Goal: Task Accomplishment & Management: Manage account settings

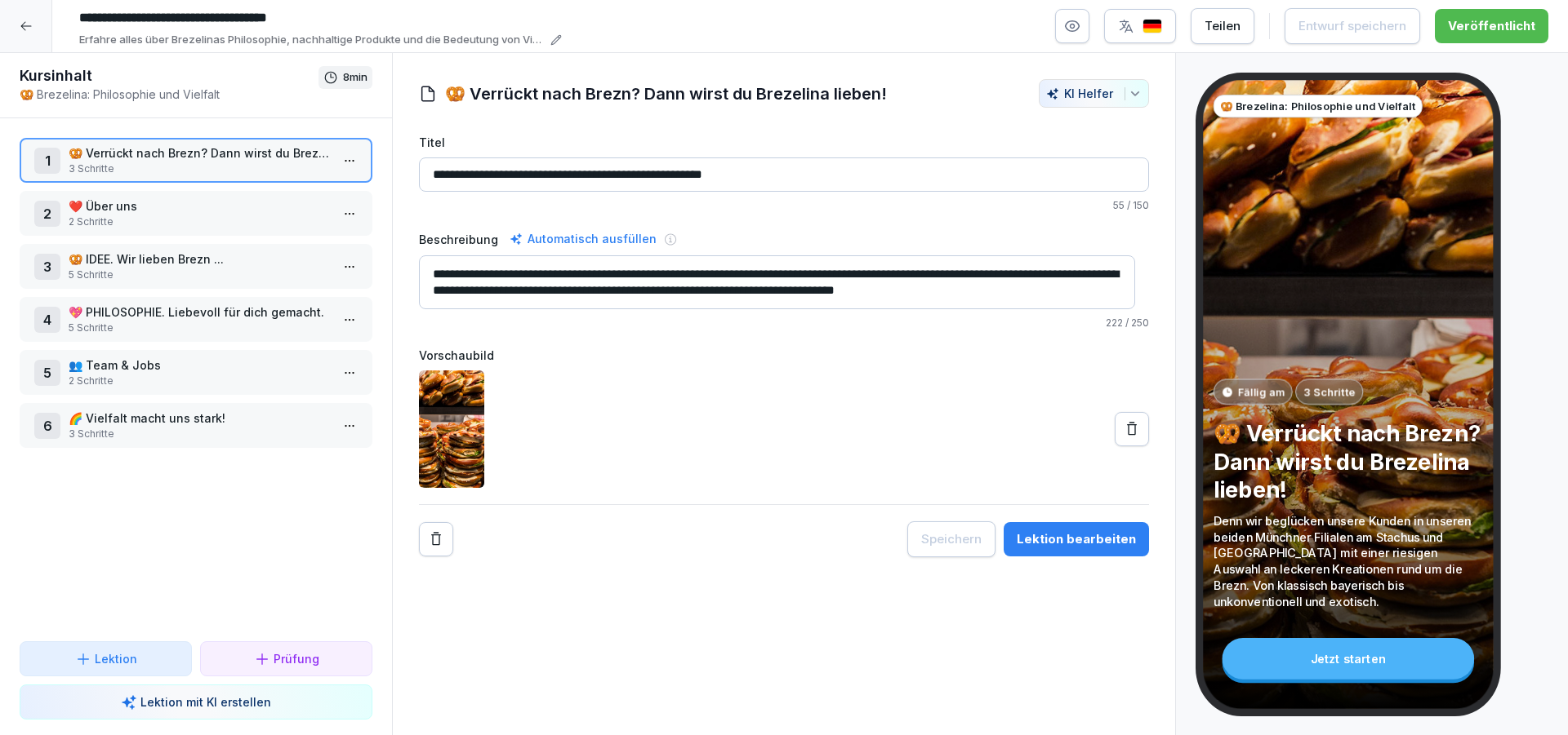
click at [28, 27] on icon at bounding box center [25, 25] width 13 height 13
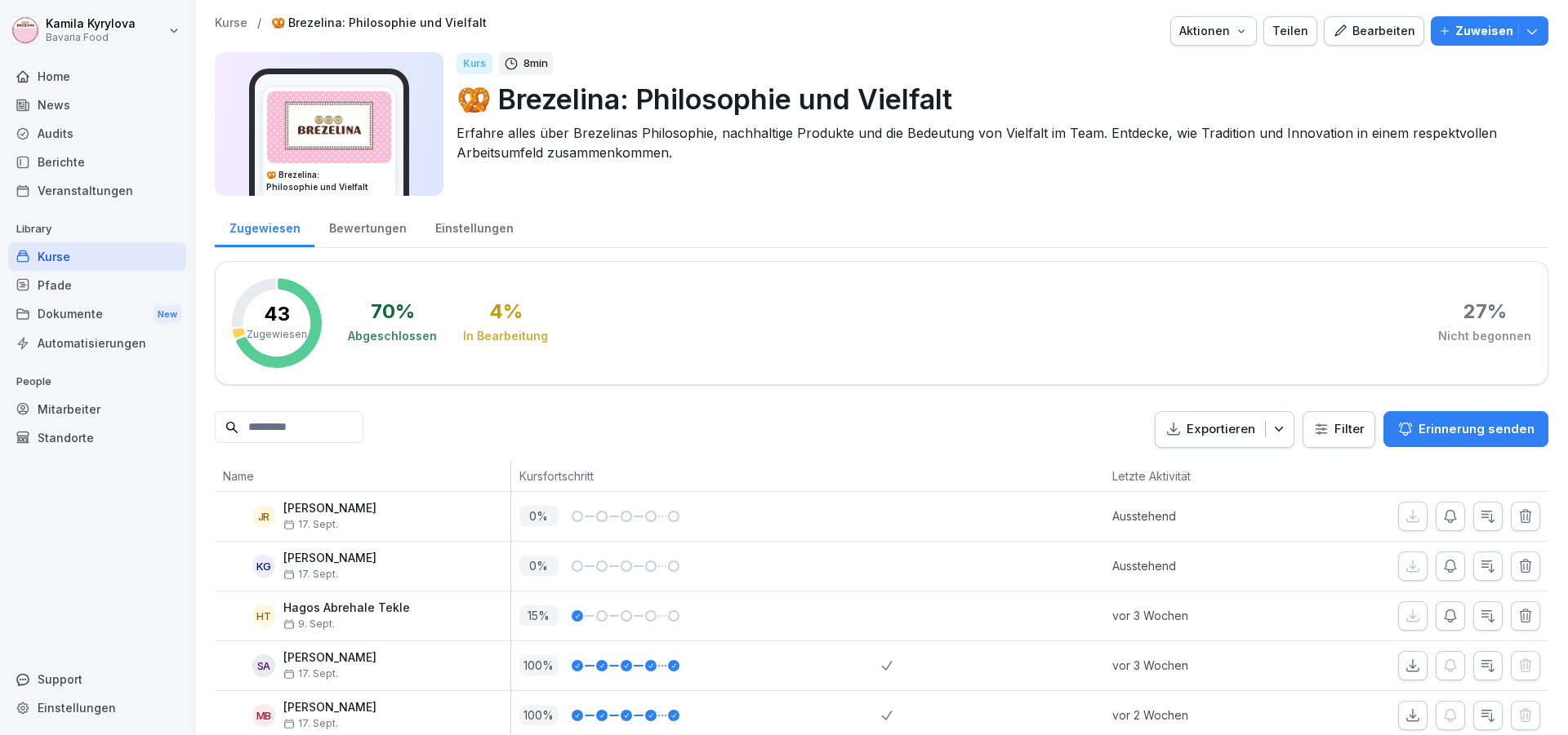
click at [58, 407] on div "Mitarbeiter" at bounding box center [96, 409] width 178 height 28
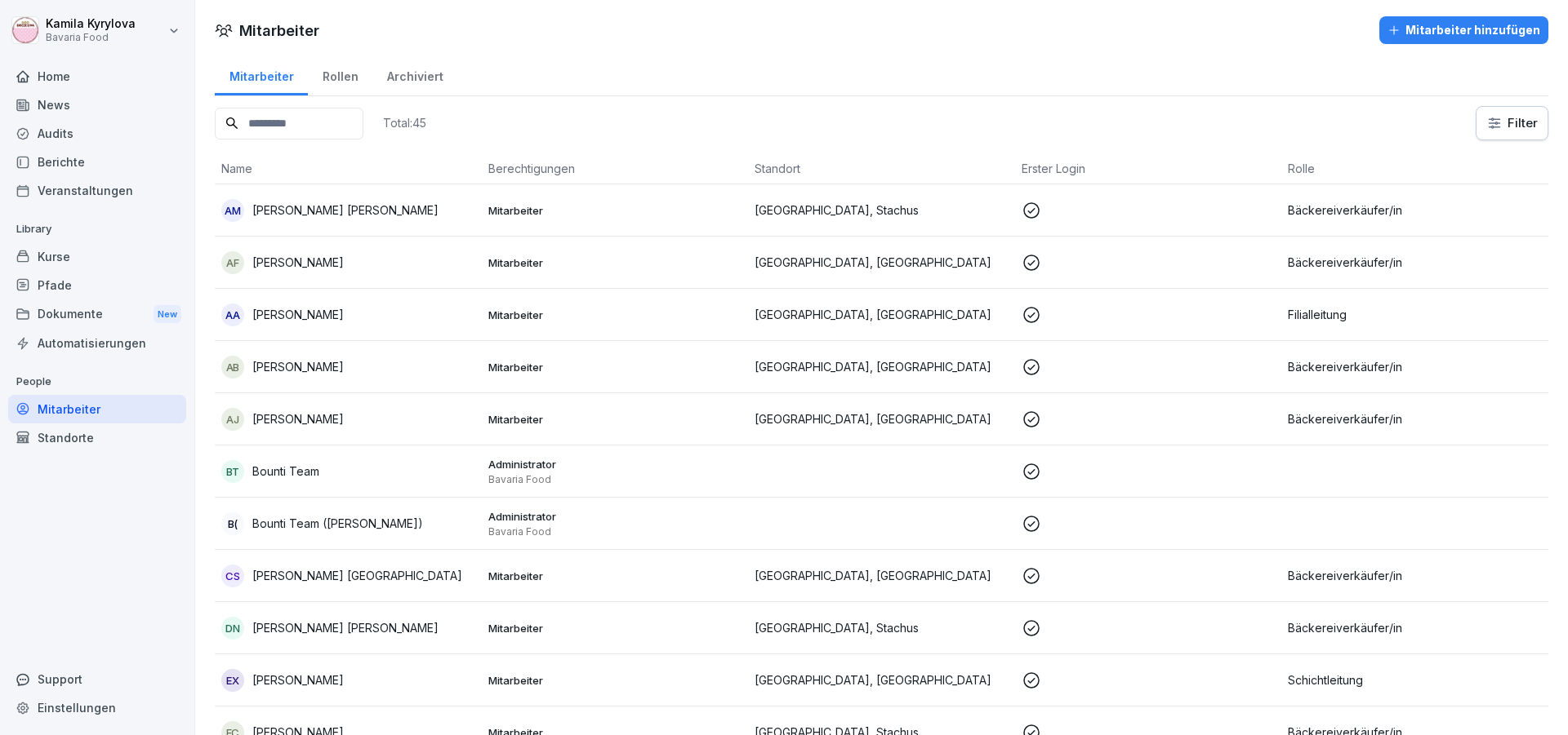
click at [312, 126] on input at bounding box center [289, 123] width 149 height 32
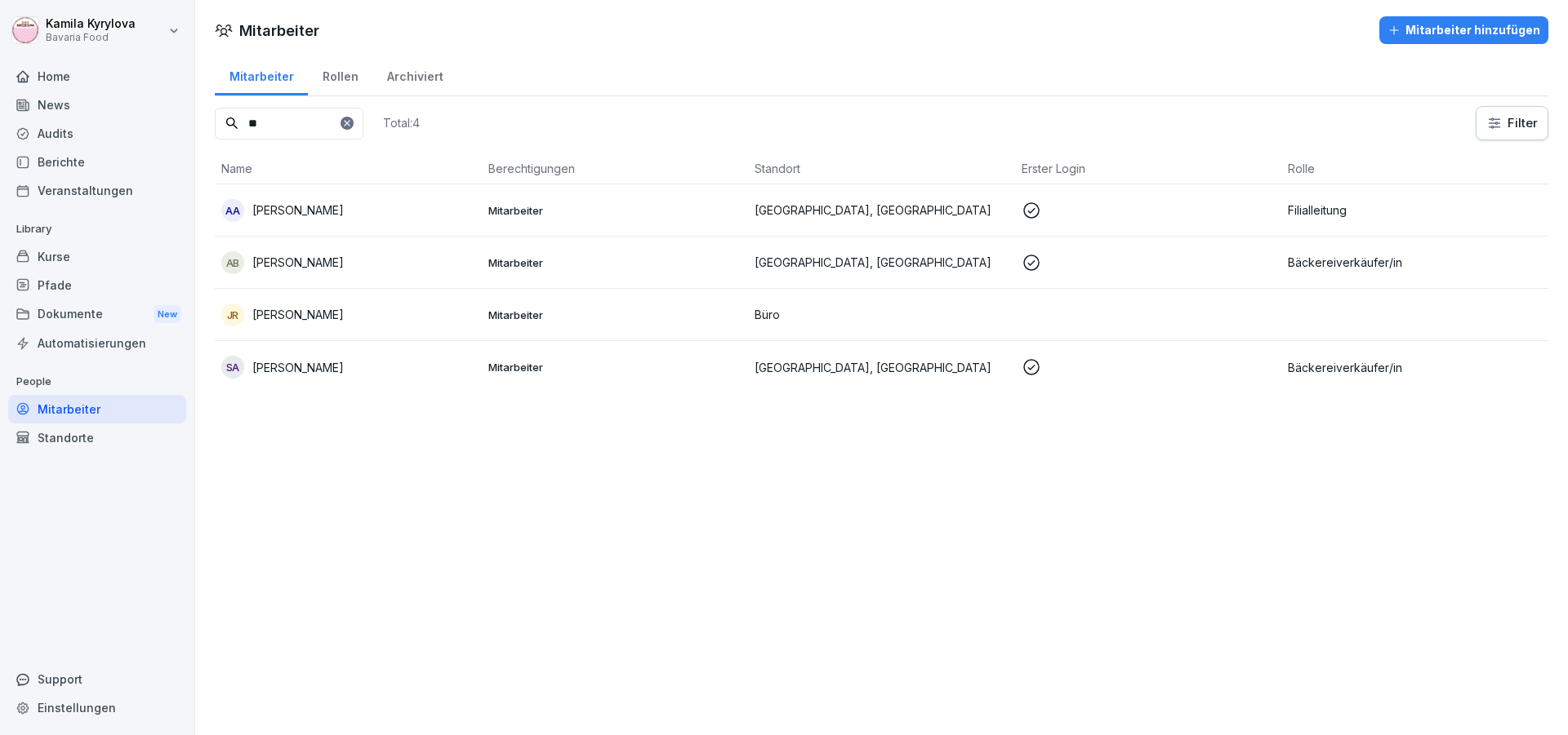
type input "**"
click at [48, 256] on div "Kurse" at bounding box center [96, 256] width 178 height 28
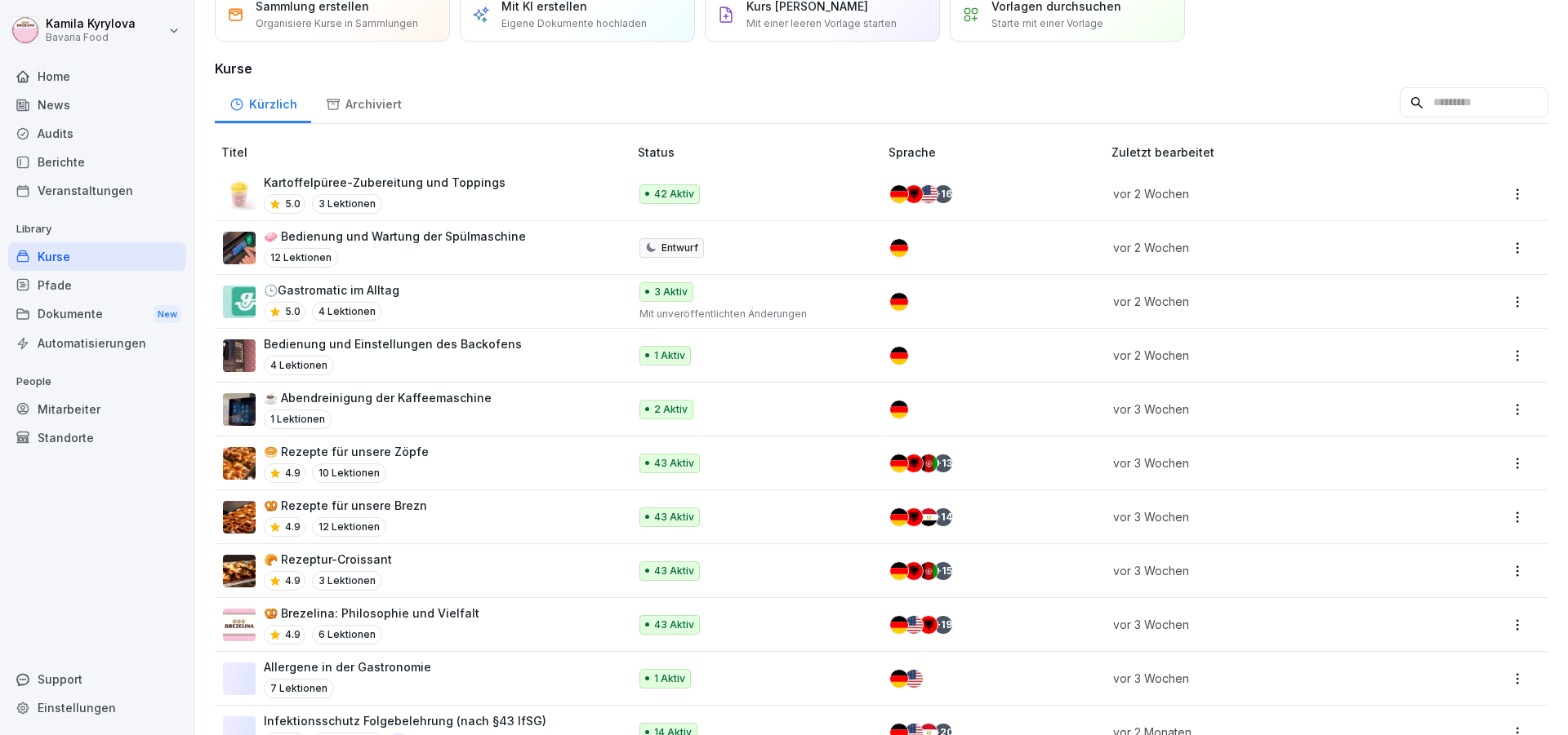
scroll to position [98, 0]
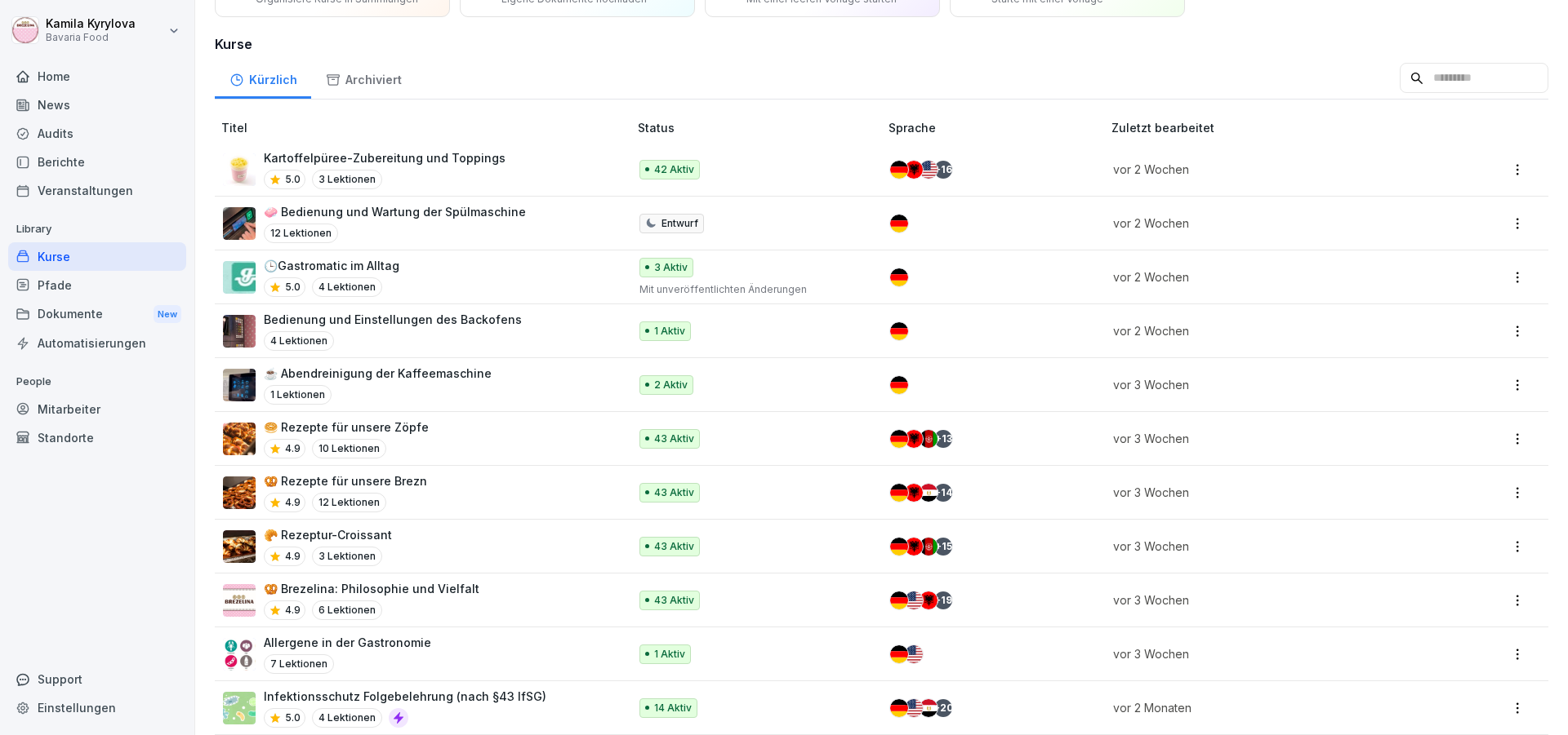
click at [387, 585] on p "🥨 Brezelina: Philosophie und Vielfalt" at bounding box center [372, 589] width 216 height 17
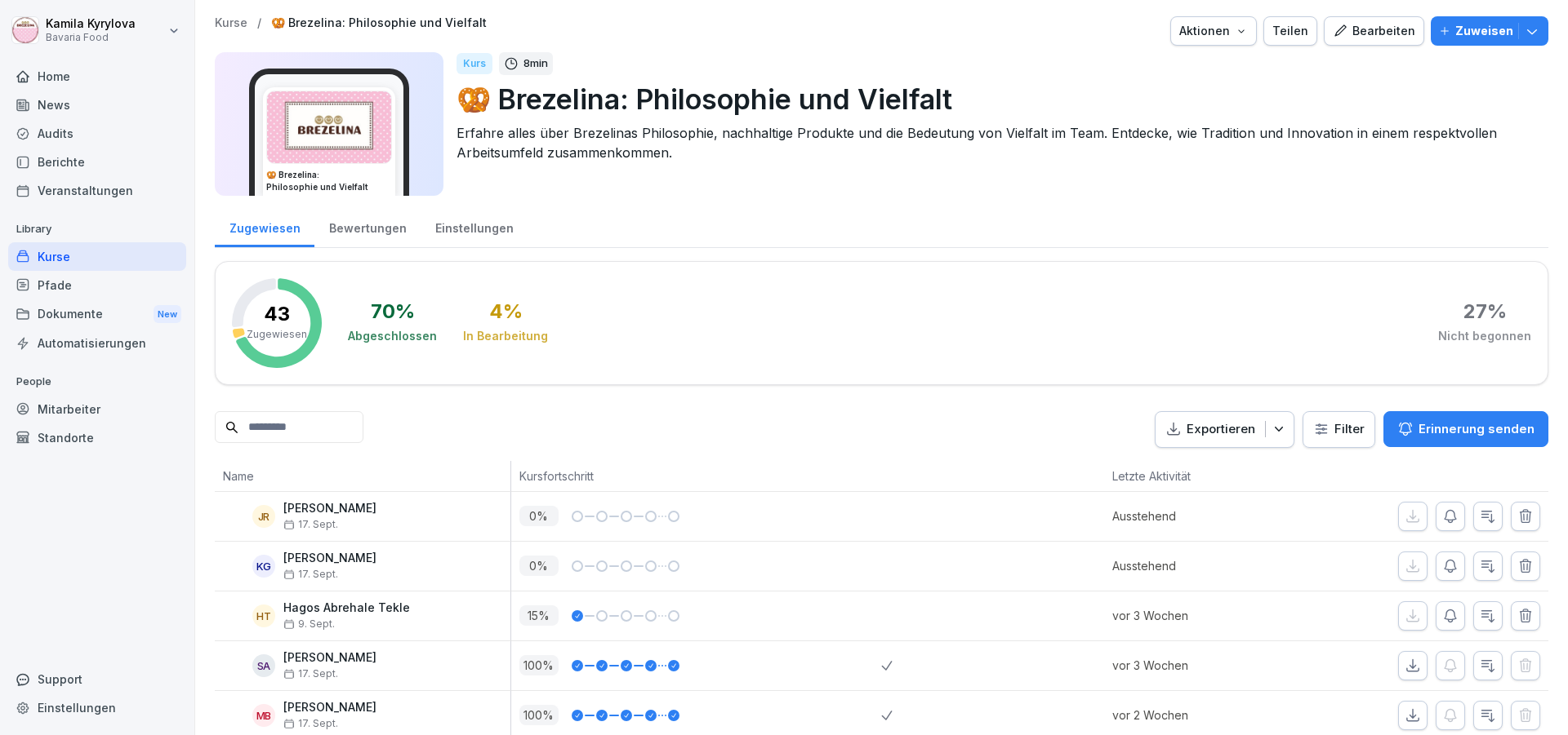
click at [1456, 35] on p "Zuweisen" at bounding box center [1484, 31] width 58 height 17
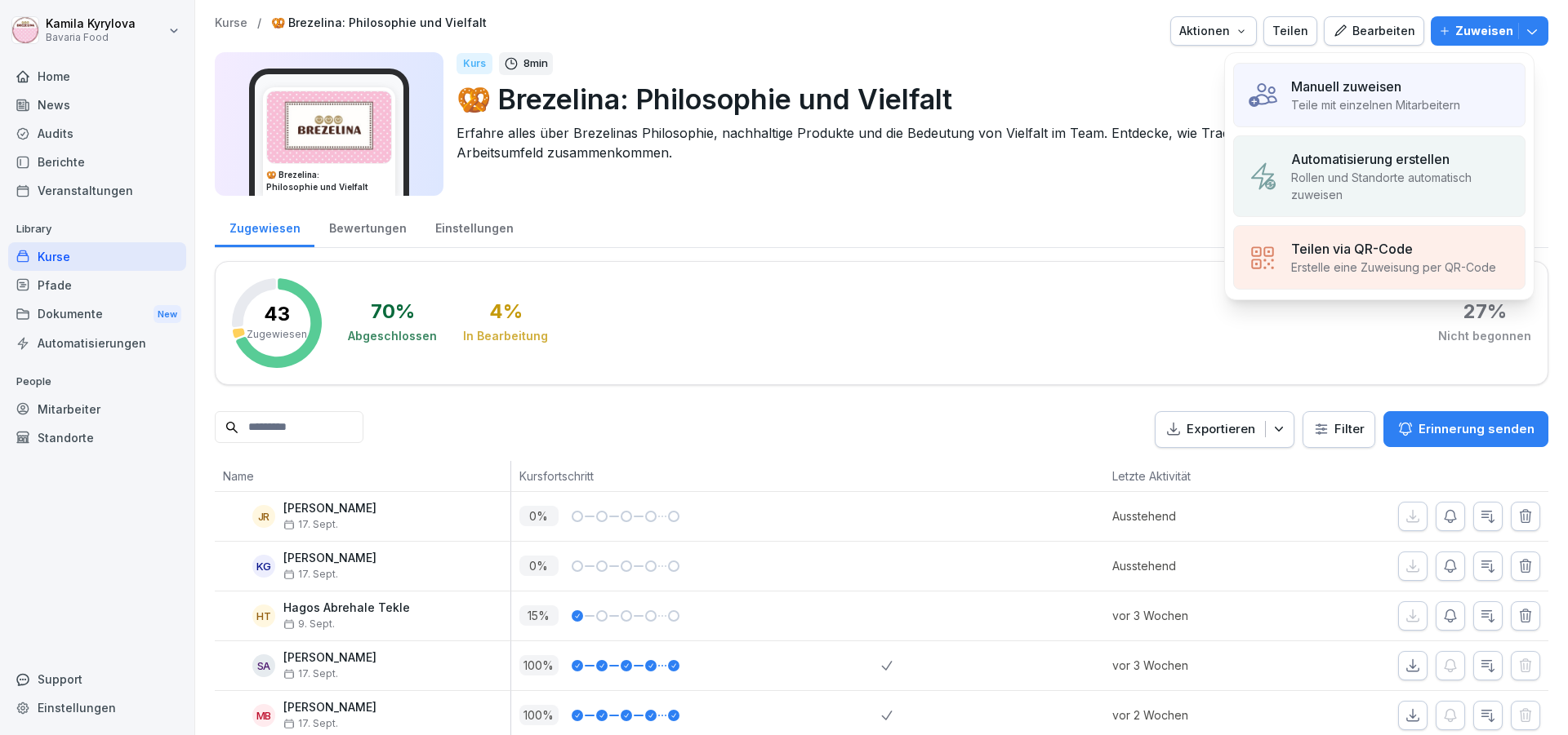
click at [1381, 97] on p "Teile mit einzelnen Mitarbeitern" at bounding box center [1376, 105] width 169 height 17
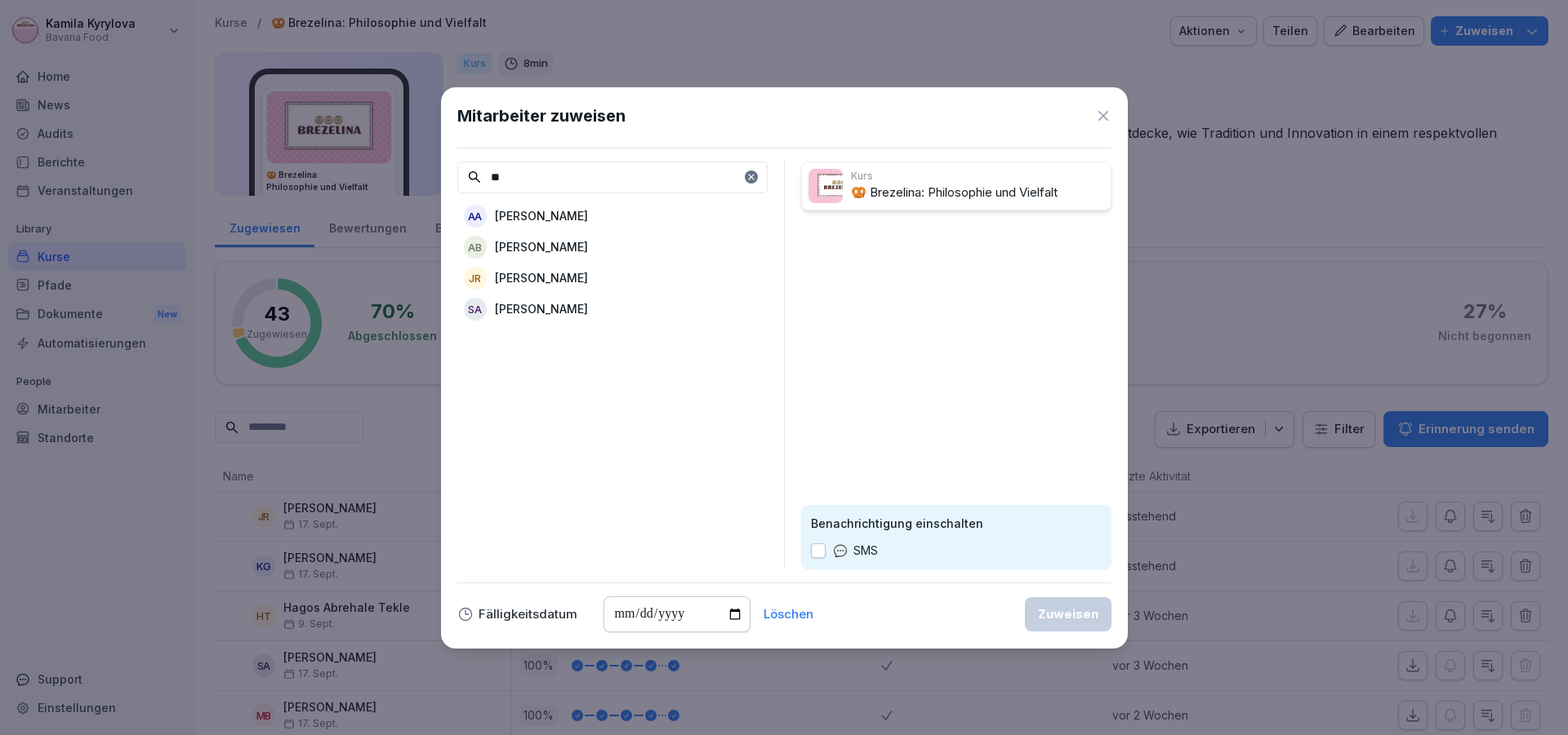
type input "**"
click at [588, 282] on p "[PERSON_NAME]" at bounding box center [541, 278] width 93 height 17
click at [1074, 613] on div "Zuweisen" at bounding box center [1069, 615] width 60 height 17
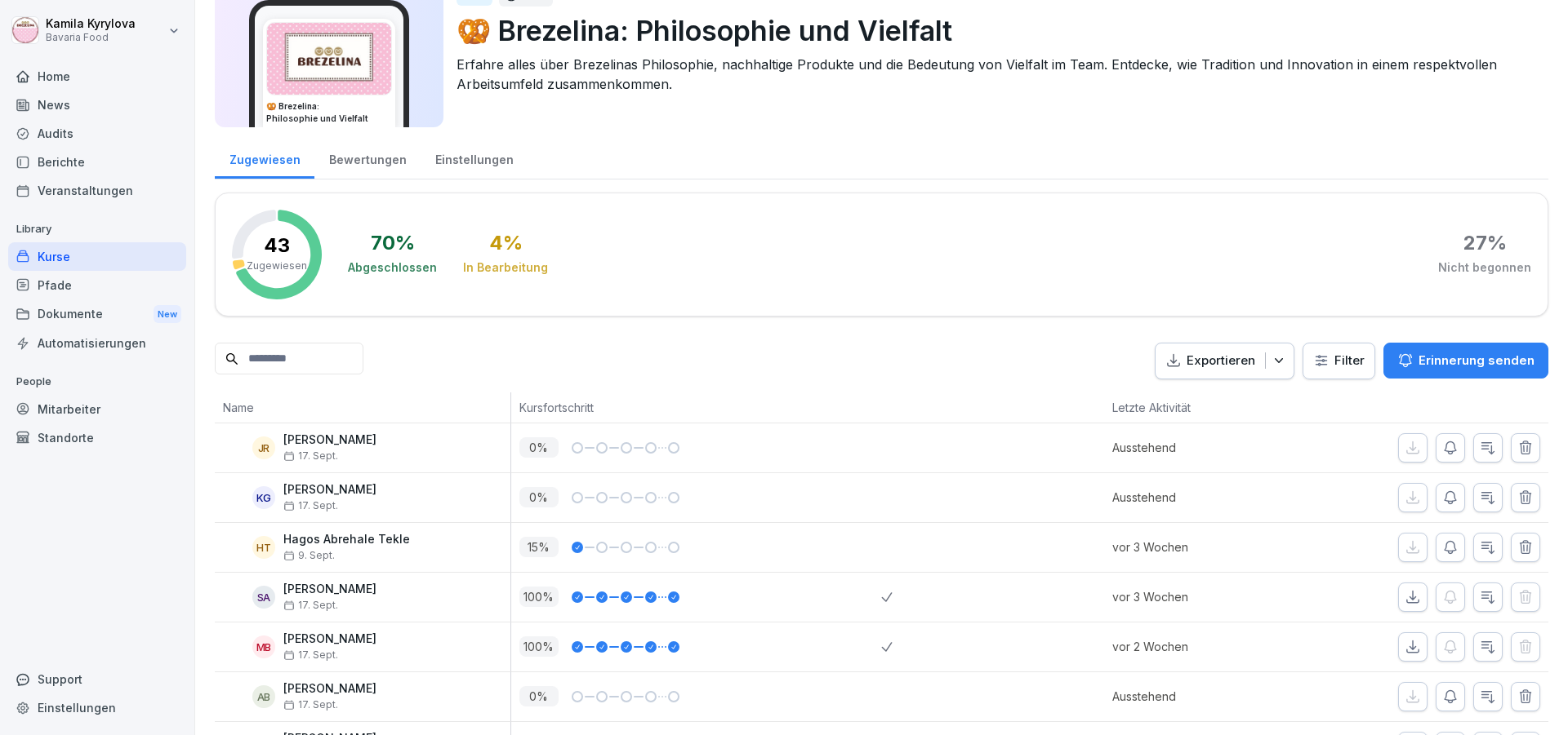
scroll to position [98, 0]
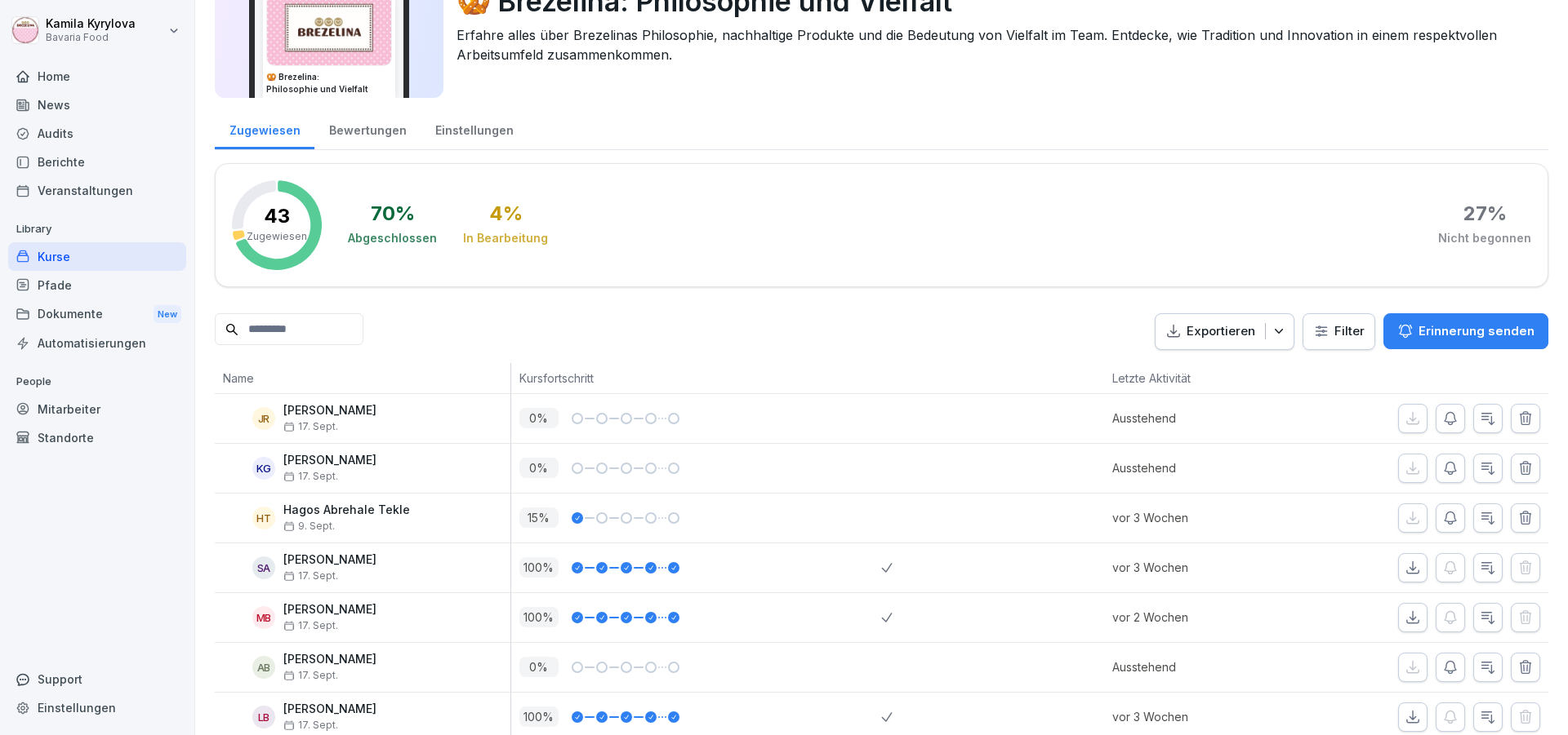
click at [59, 257] on div "Kurse" at bounding box center [96, 256] width 178 height 28
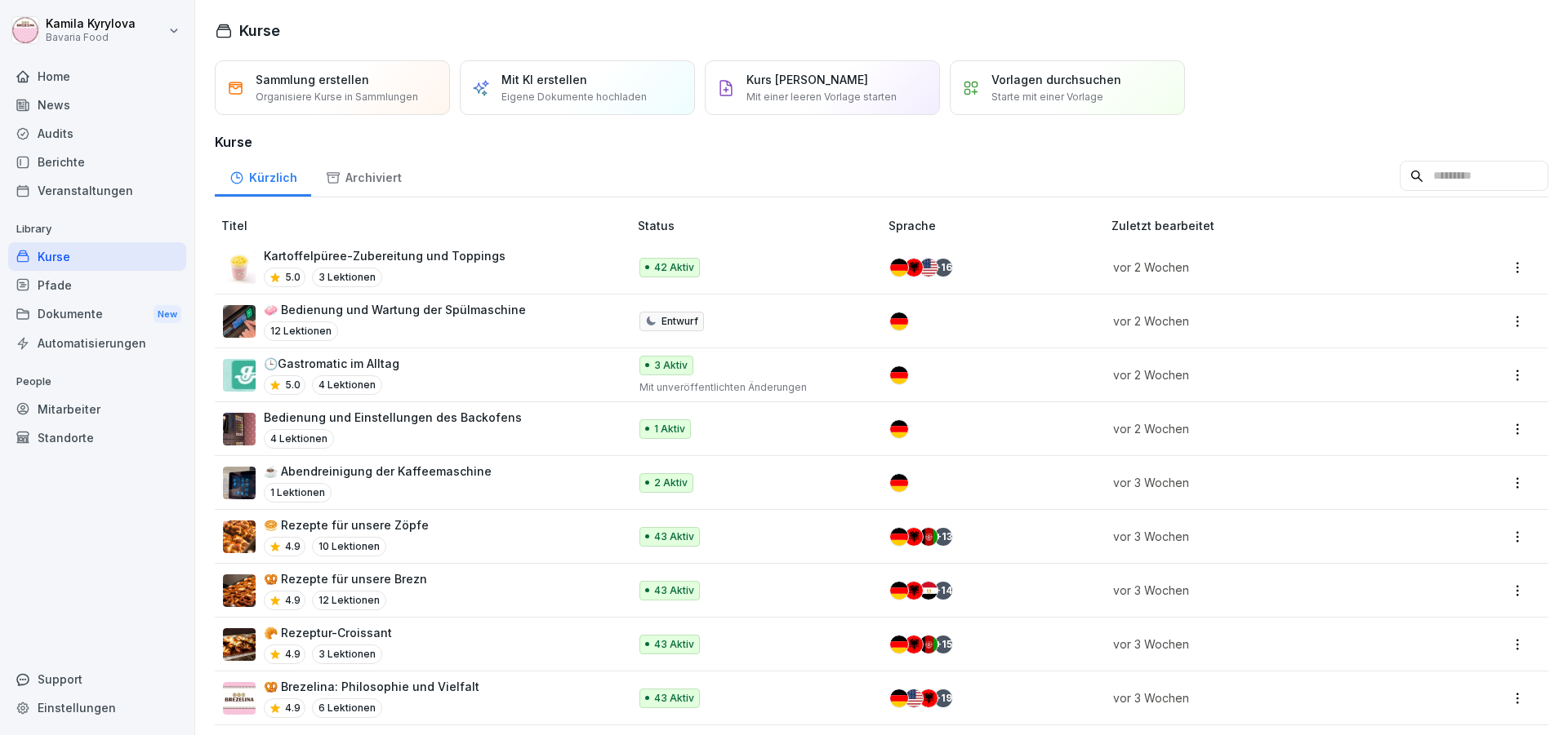
click at [391, 259] on p "Kartoffelpüree-Zubereitung und Toppings" at bounding box center [385, 256] width 242 height 17
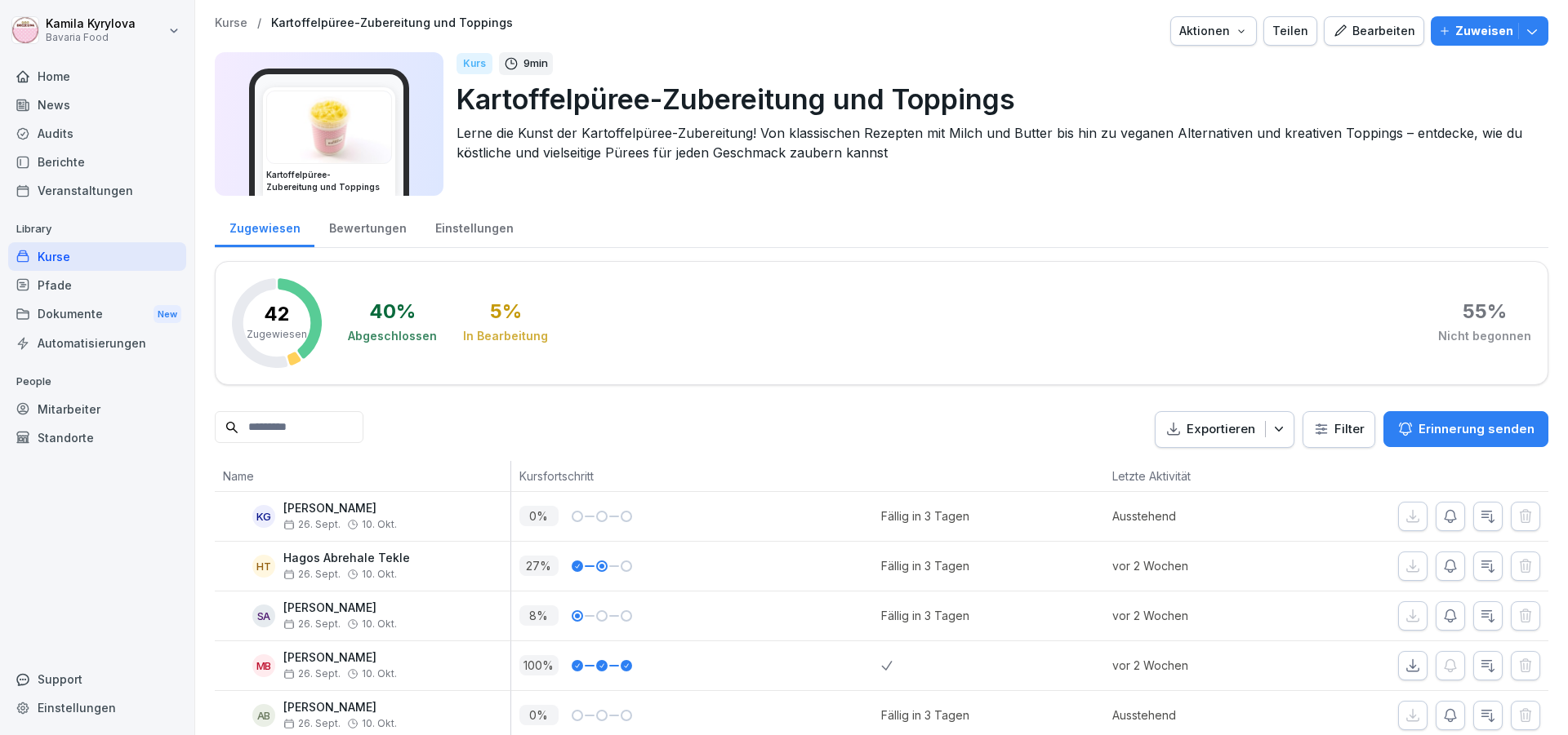
click at [1463, 38] on p "Zuweisen" at bounding box center [1484, 31] width 58 height 17
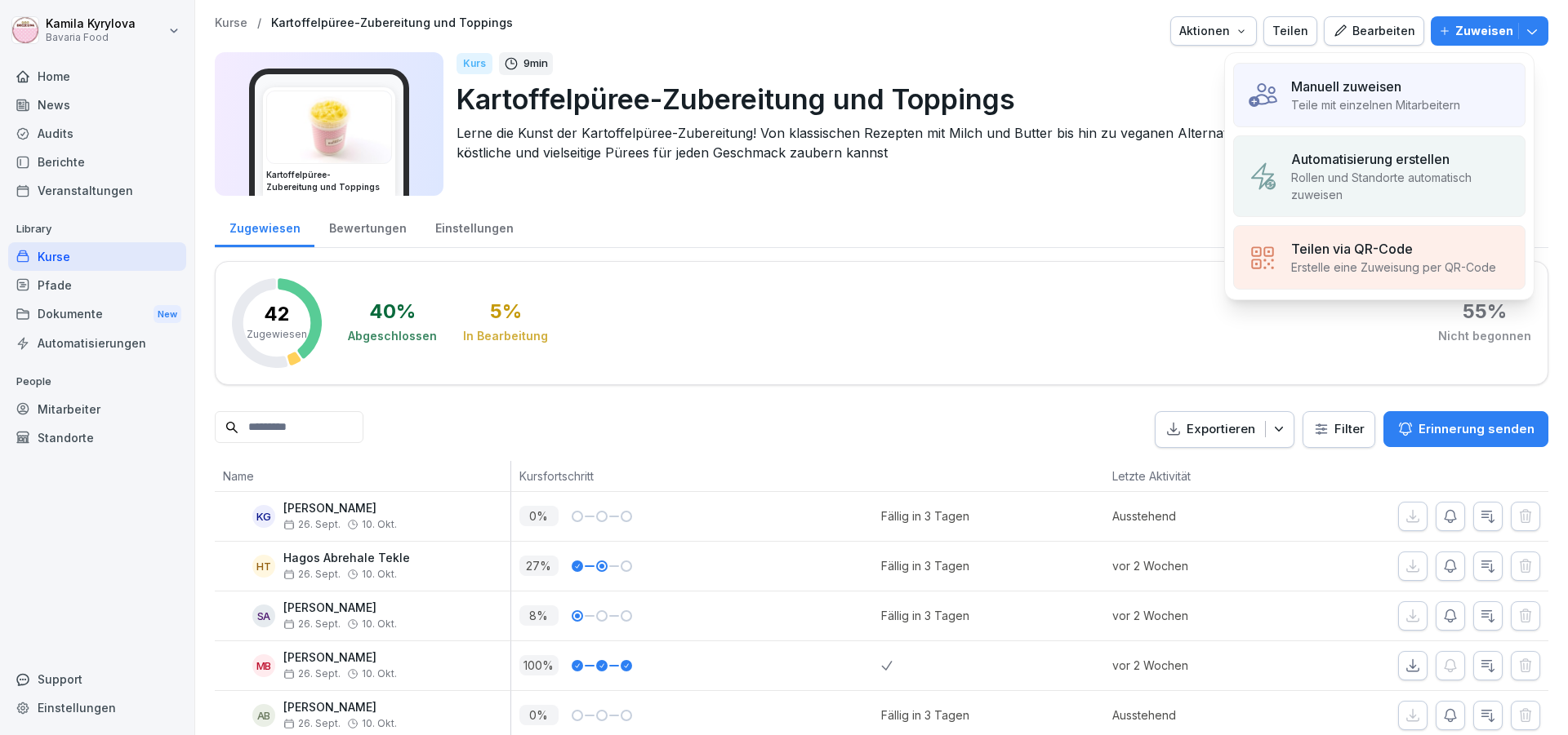
click at [1363, 99] on p "Teile mit einzelnen Mitarbeitern" at bounding box center [1376, 105] width 169 height 17
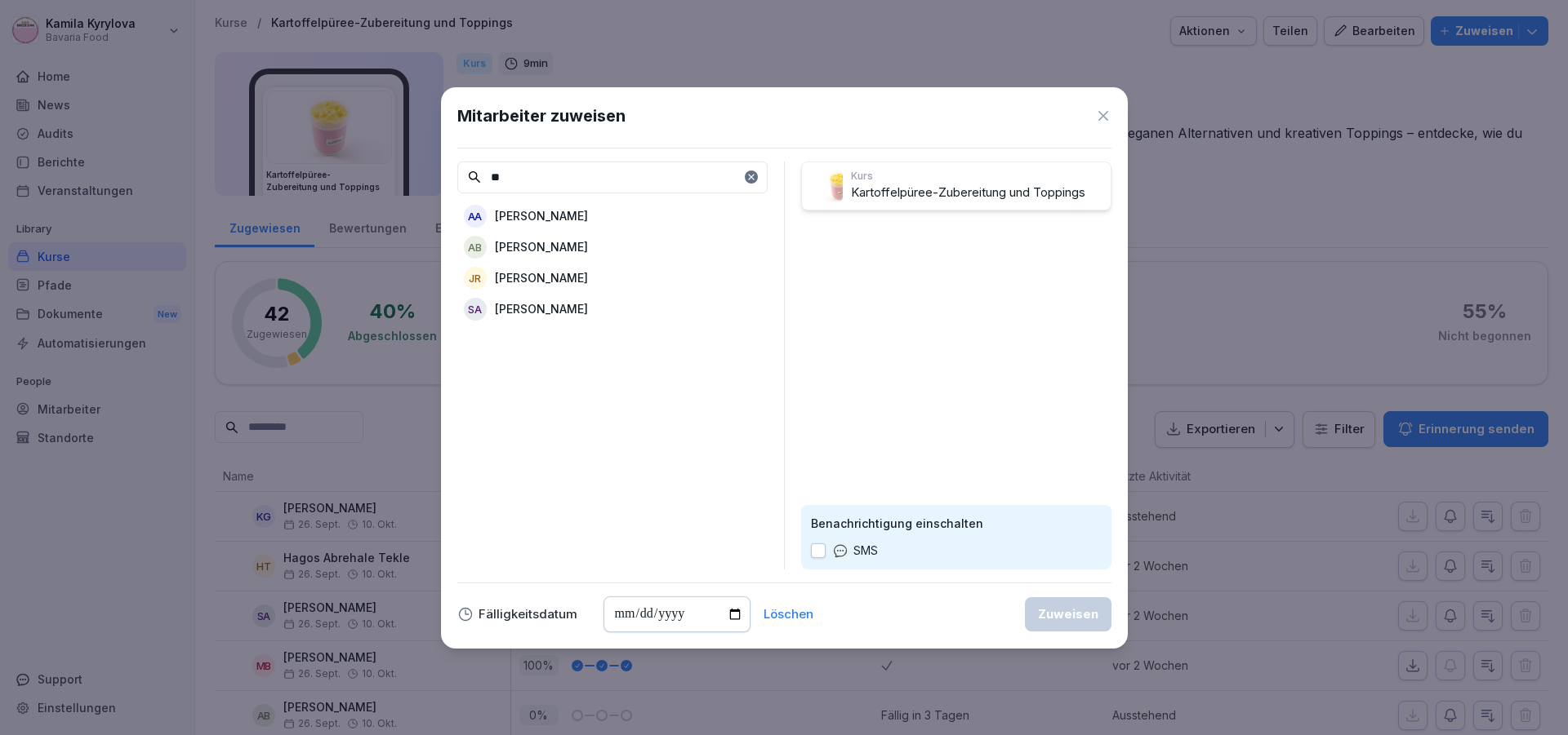
type input "**"
click at [569, 271] on p "[PERSON_NAME]" at bounding box center [541, 278] width 93 height 17
click at [1064, 616] on div "Zuweisen" at bounding box center [1069, 615] width 60 height 17
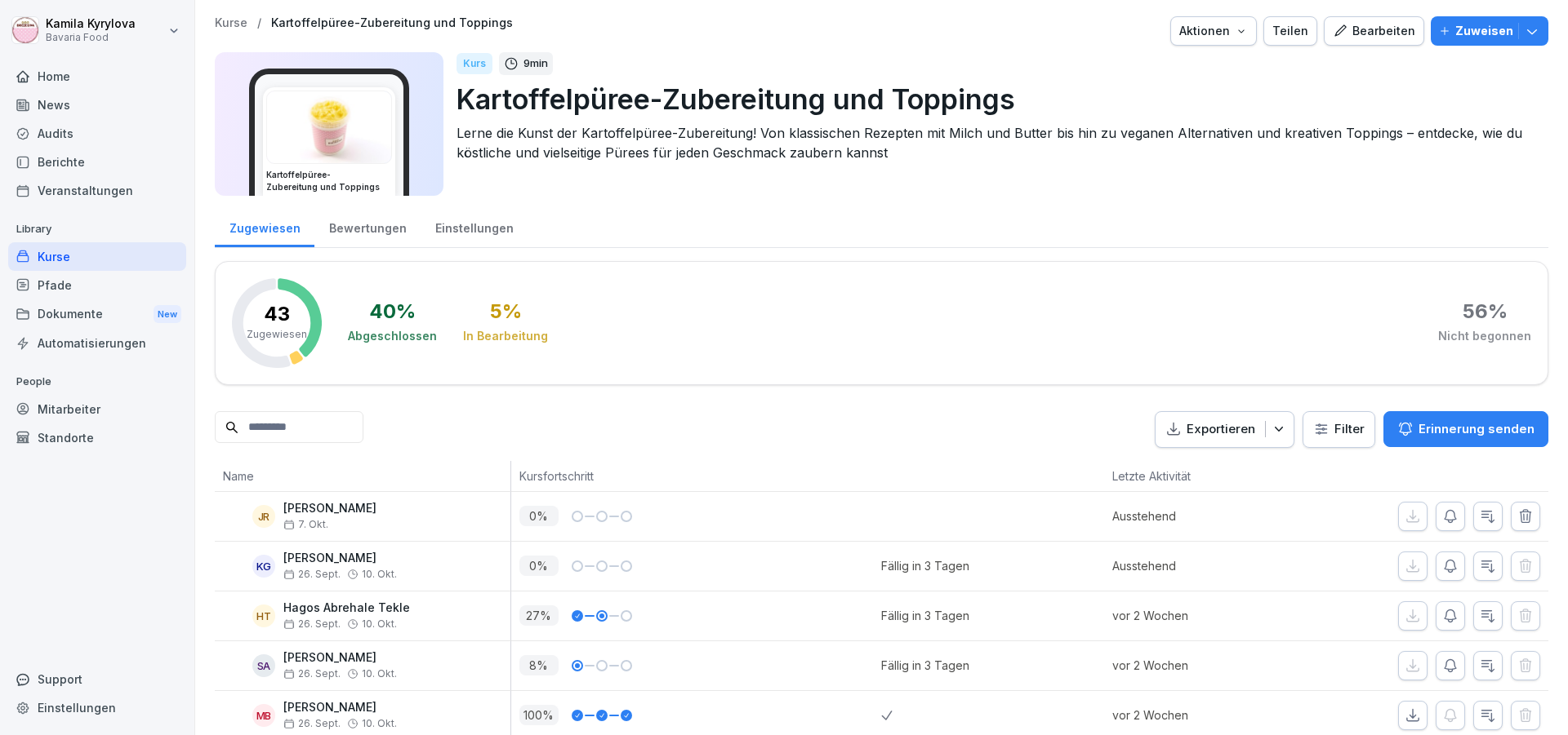
click at [60, 255] on div "Kurse" at bounding box center [96, 256] width 178 height 28
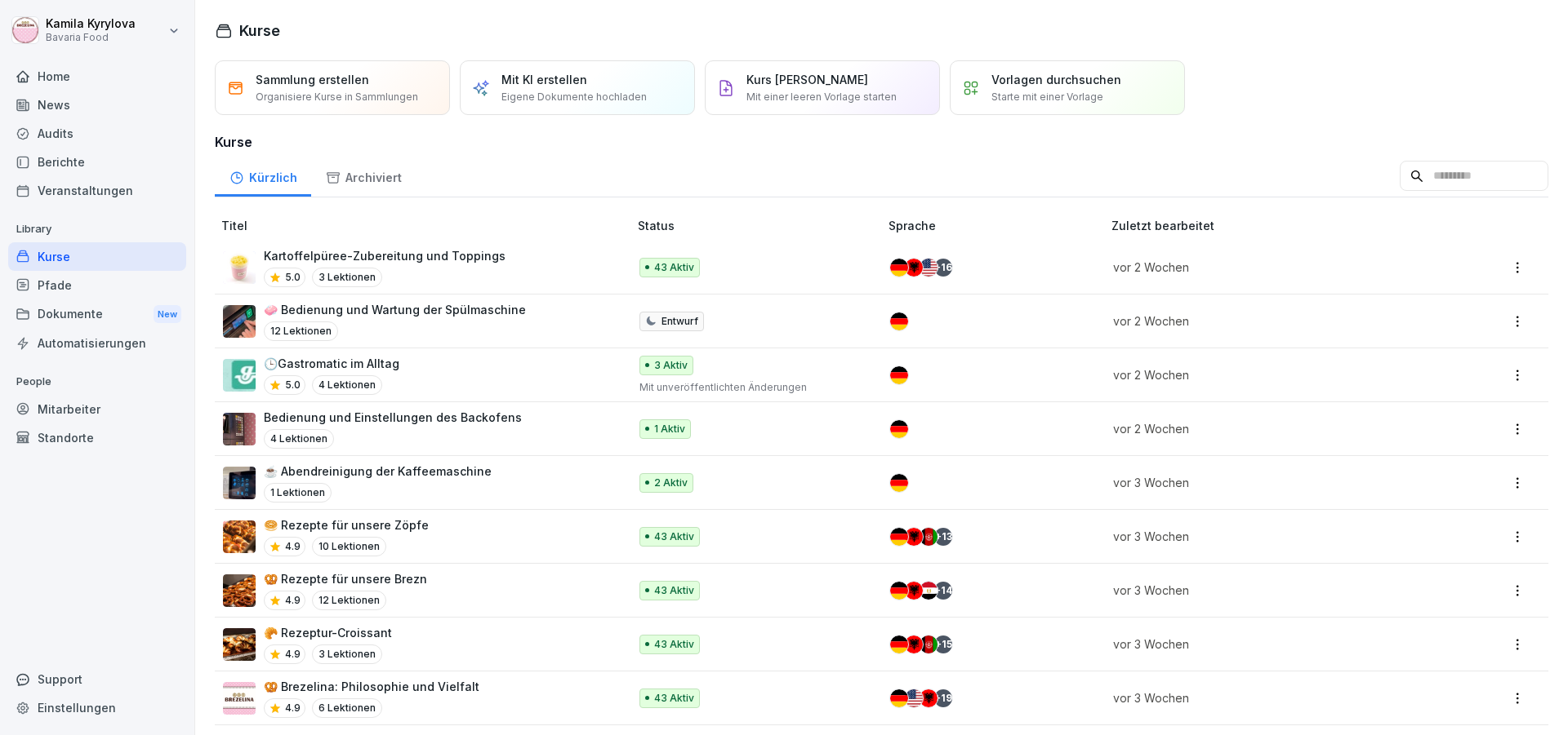
click at [368, 522] on p "🥯 Rezepte für unsere Zöpfe" at bounding box center [347, 525] width 165 height 17
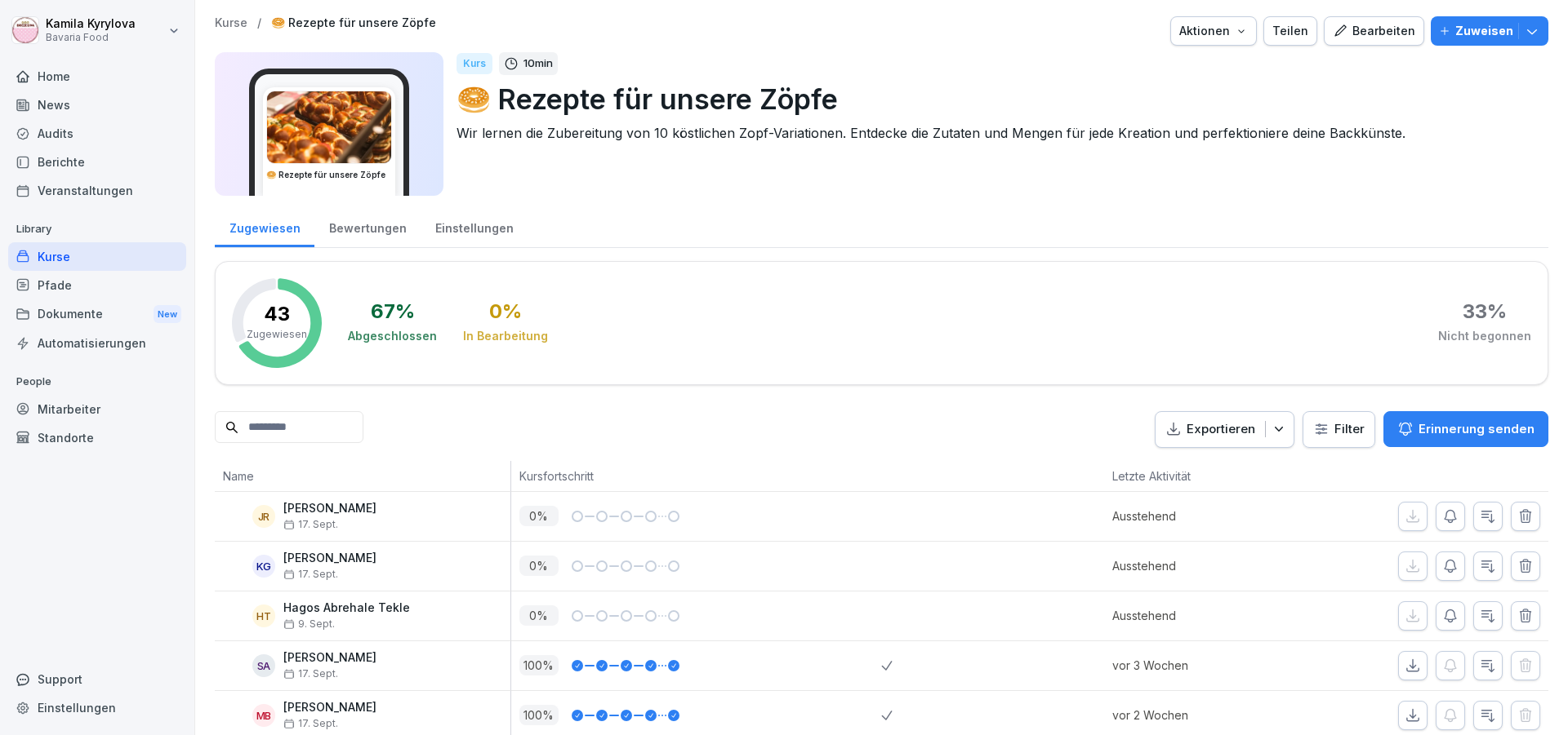
click at [1455, 35] on p "Zuweisen" at bounding box center [1484, 31] width 58 height 17
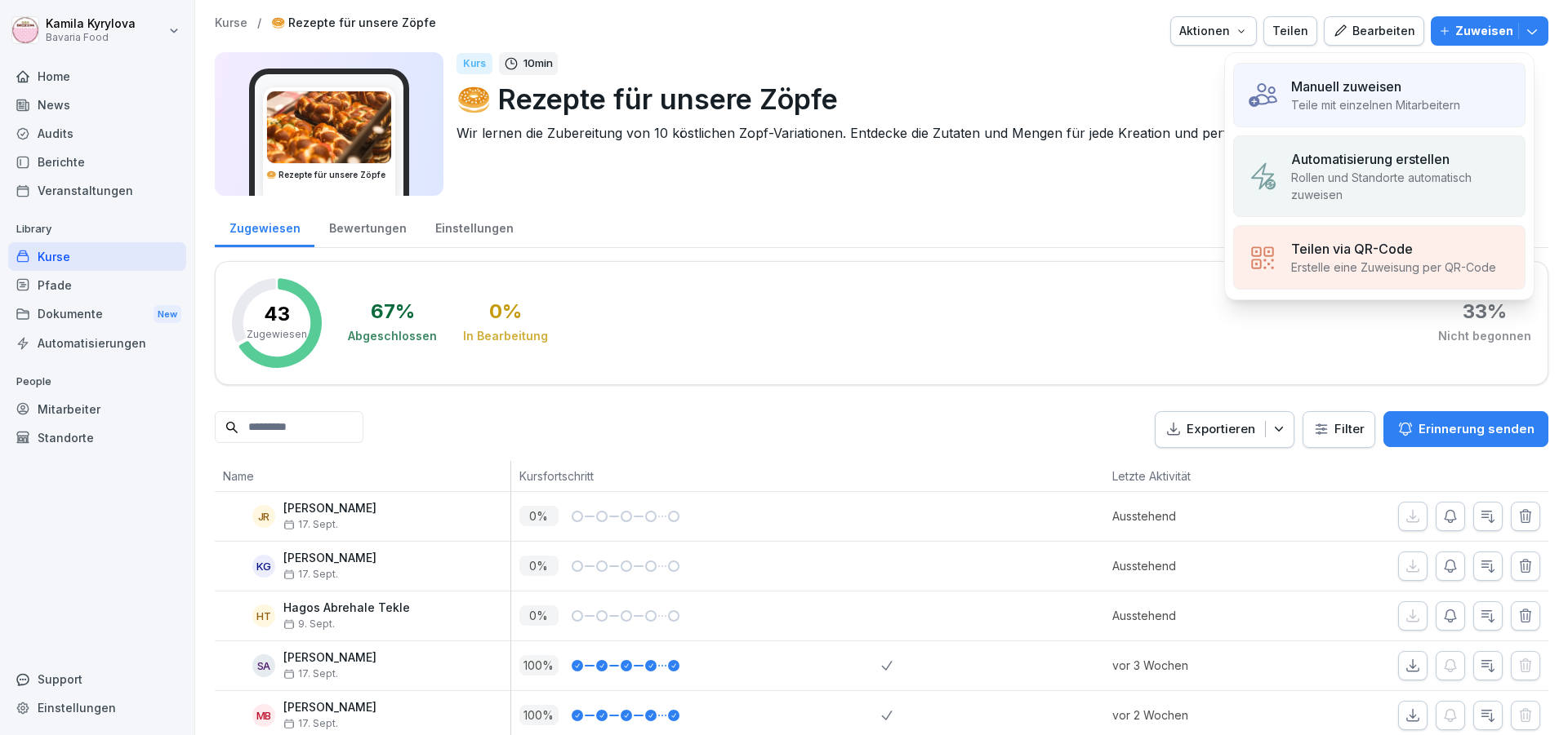
click at [1366, 96] on p "Teile mit einzelnen Mitarbeitern" at bounding box center [1376, 105] width 169 height 17
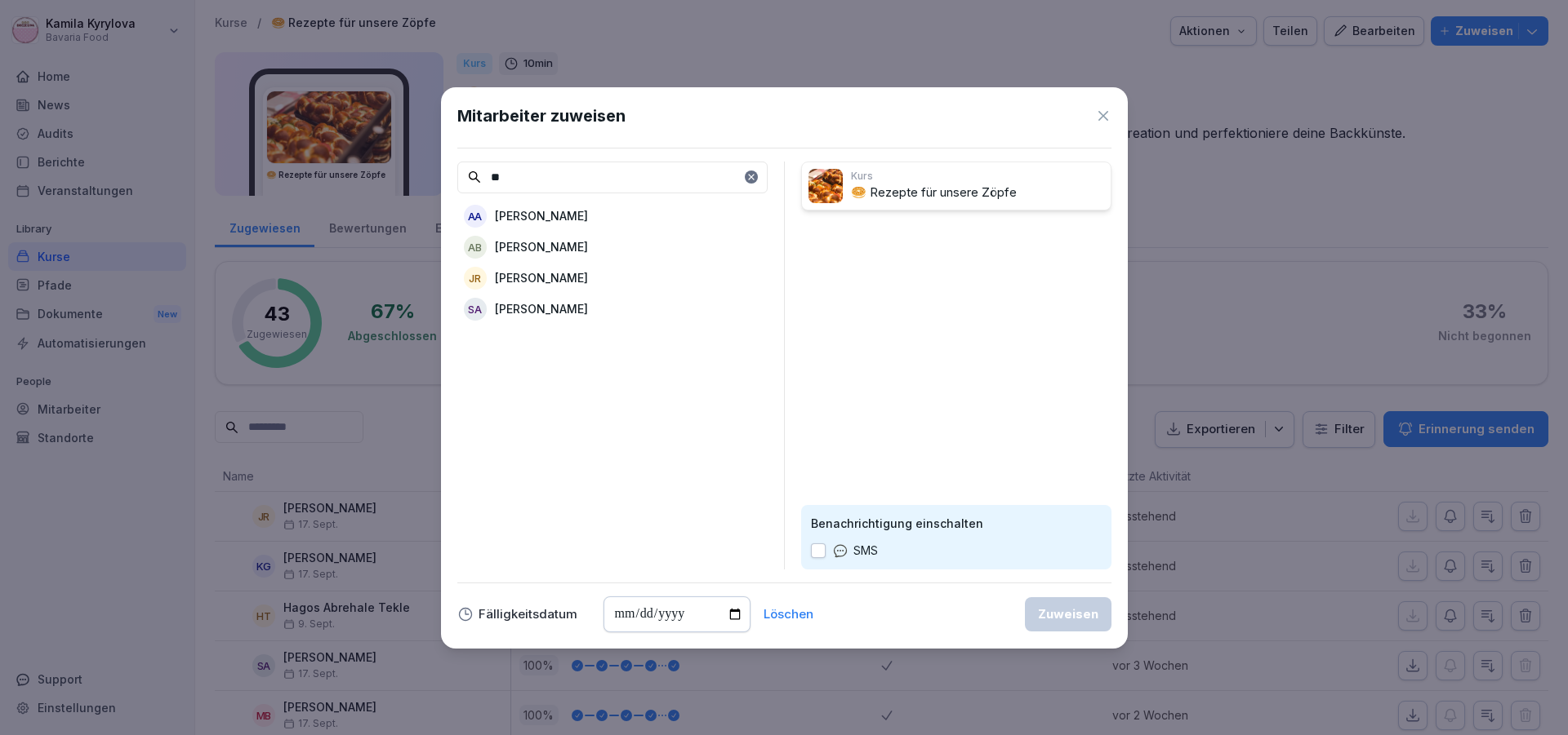
type input "**"
click at [526, 285] on p "[PERSON_NAME]" at bounding box center [541, 278] width 93 height 17
click at [1062, 607] on div "Zuweisen" at bounding box center [1069, 615] width 60 height 17
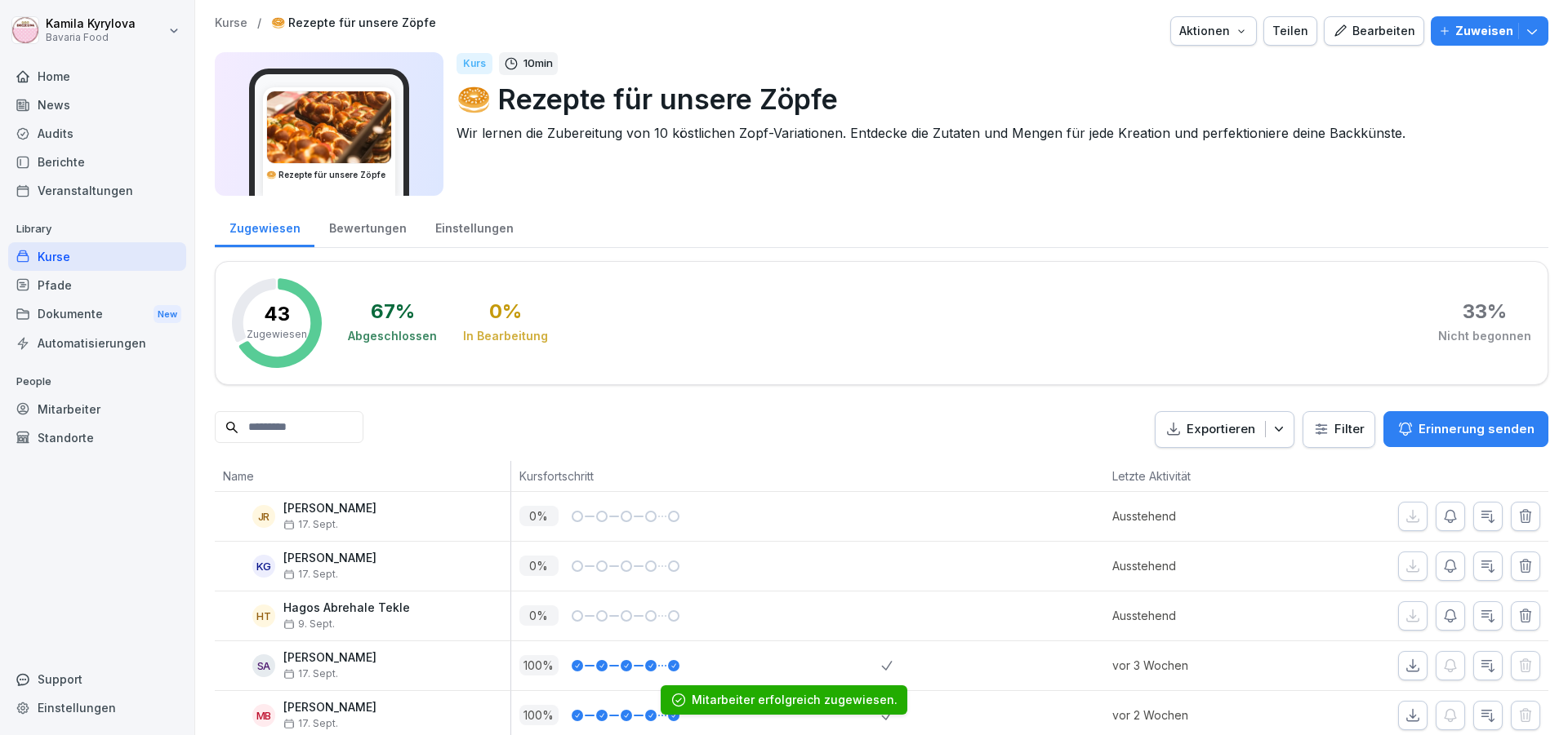
click at [45, 256] on div "Kurse" at bounding box center [96, 256] width 178 height 28
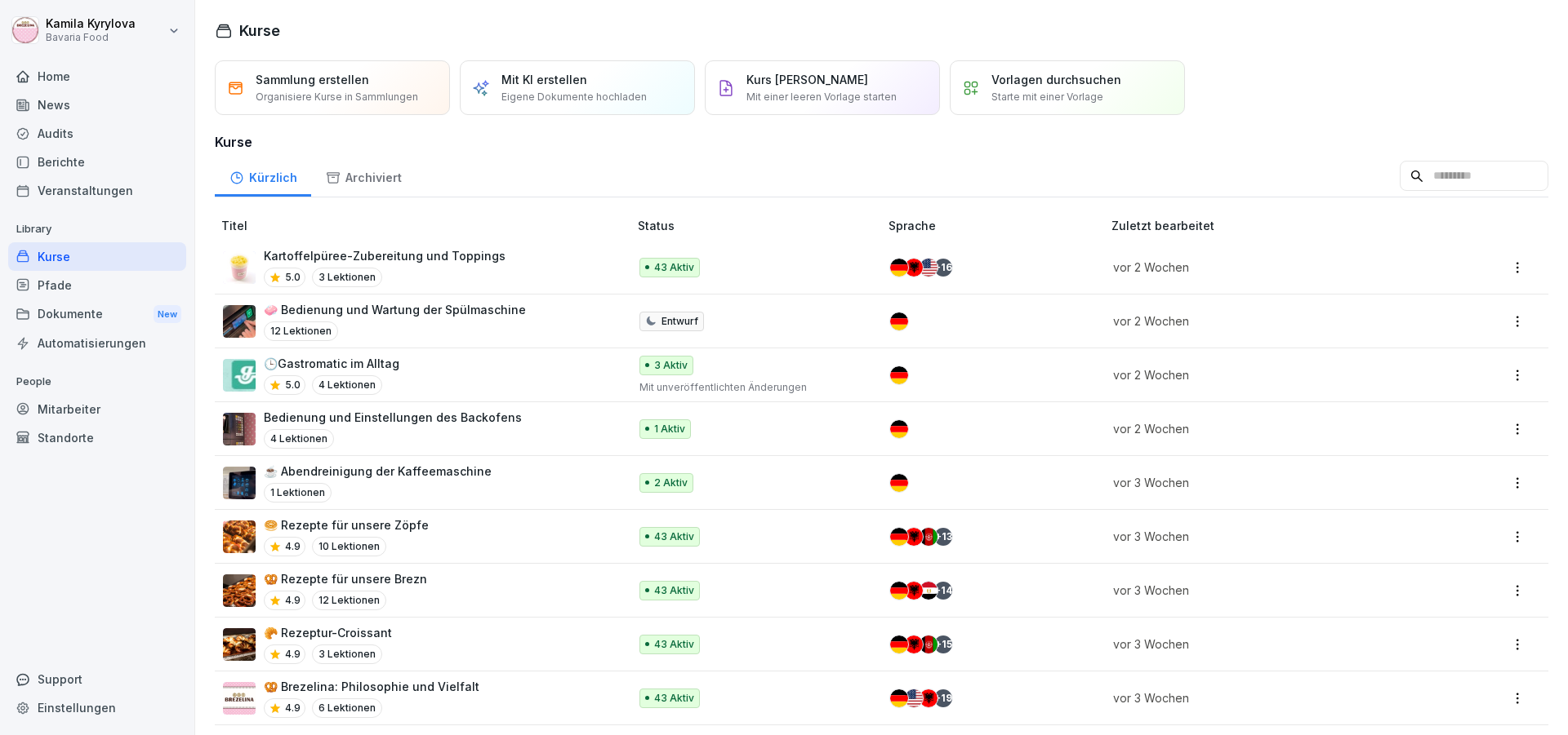
click at [361, 579] on p "🥨 Rezepte für unsere Brezn" at bounding box center [346, 580] width 163 height 17
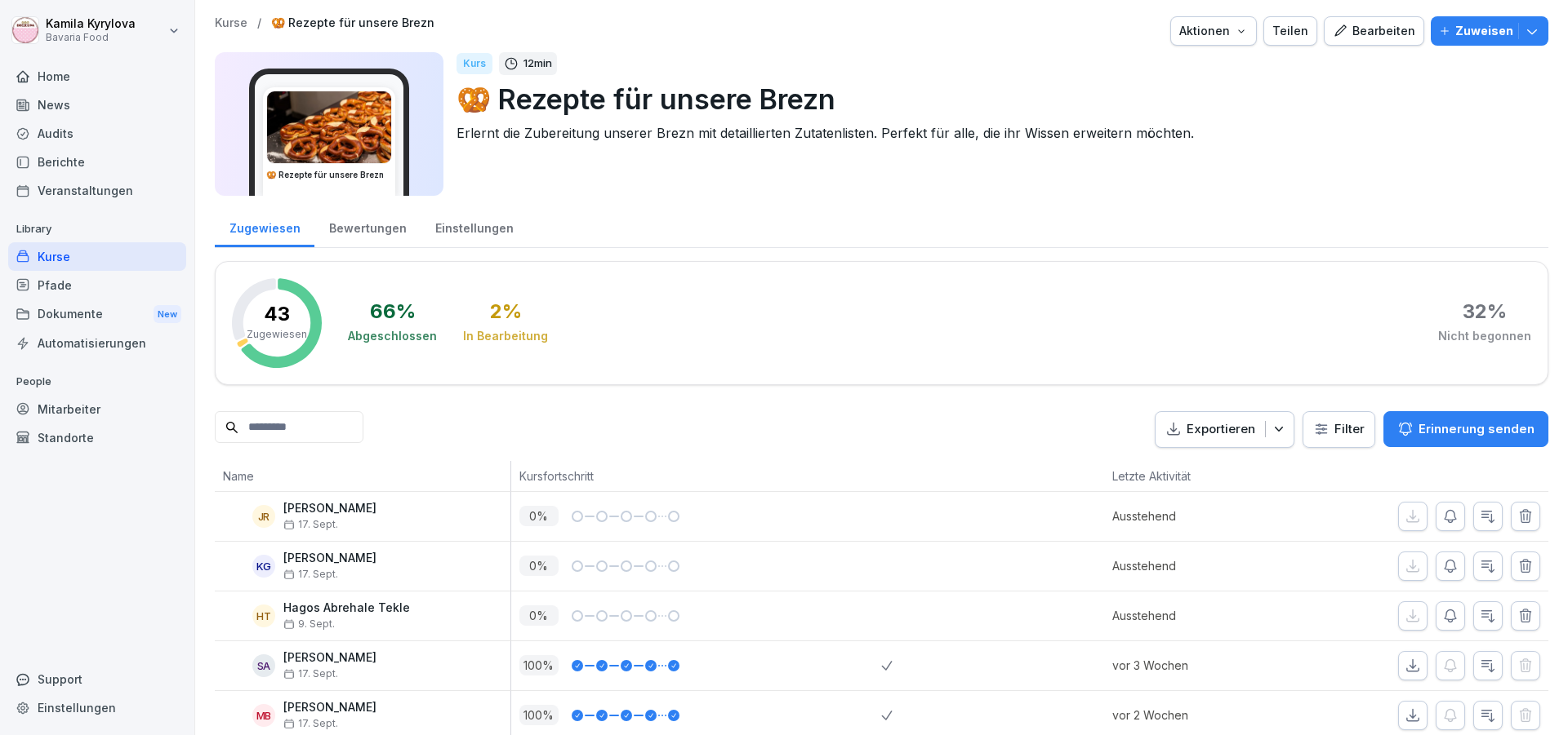
click at [1460, 38] on p "Zuweisen" at bounding box center [1484, 31] width 58 height 17
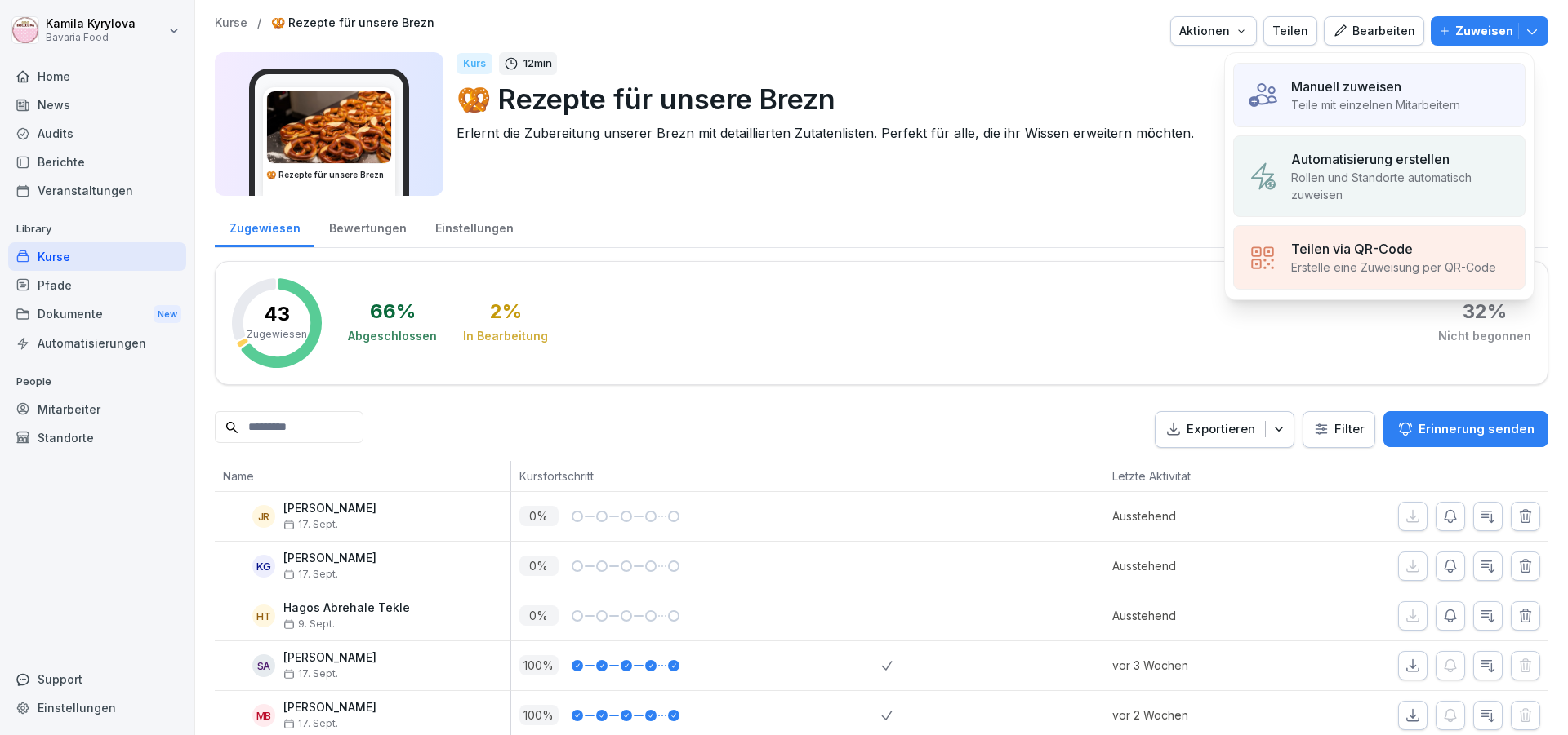
click at [1357, 84] on p "Manuell zuweisen" at bounding box center [1346, 86] width 110 height 19
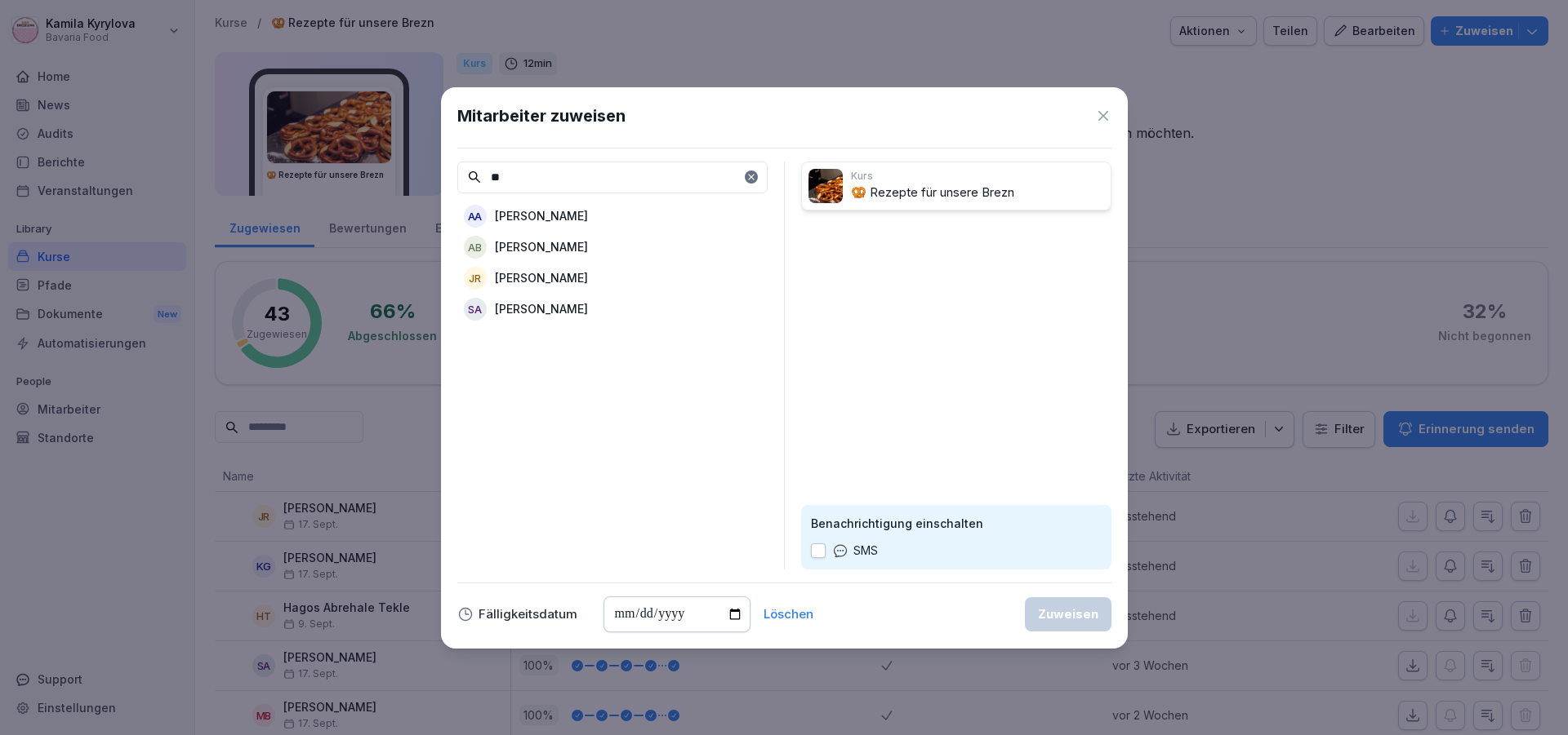
click at [588, 284] on p "[PERSON_NAME]" at bounding box center [541, 278] width 93 height 17
click at [533, 172] on input "**" at bounding box center [612, 177] width 310 height 32
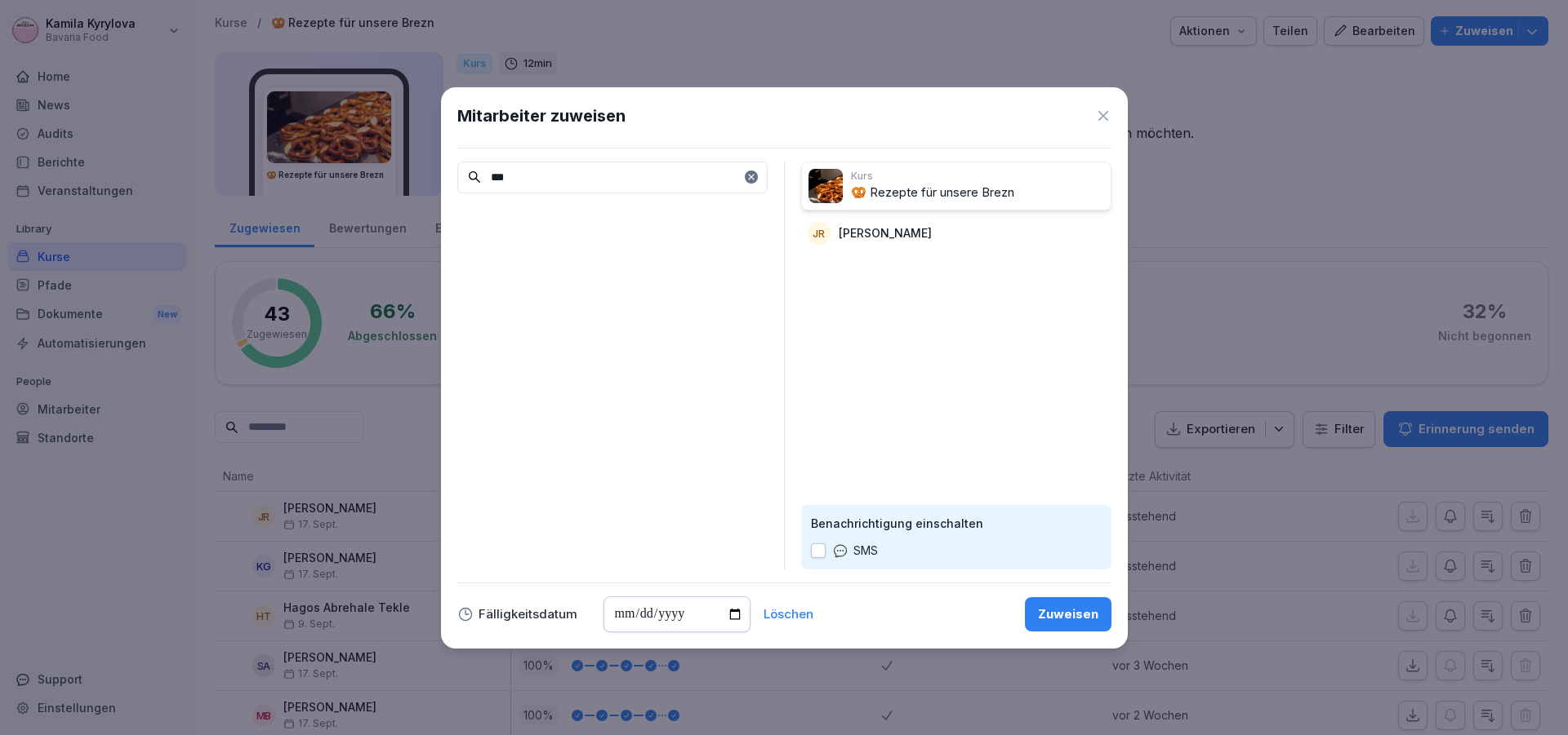
type input "***"
click at [751, 182] on icon at bounding box center [751, 177] width 10 height 10
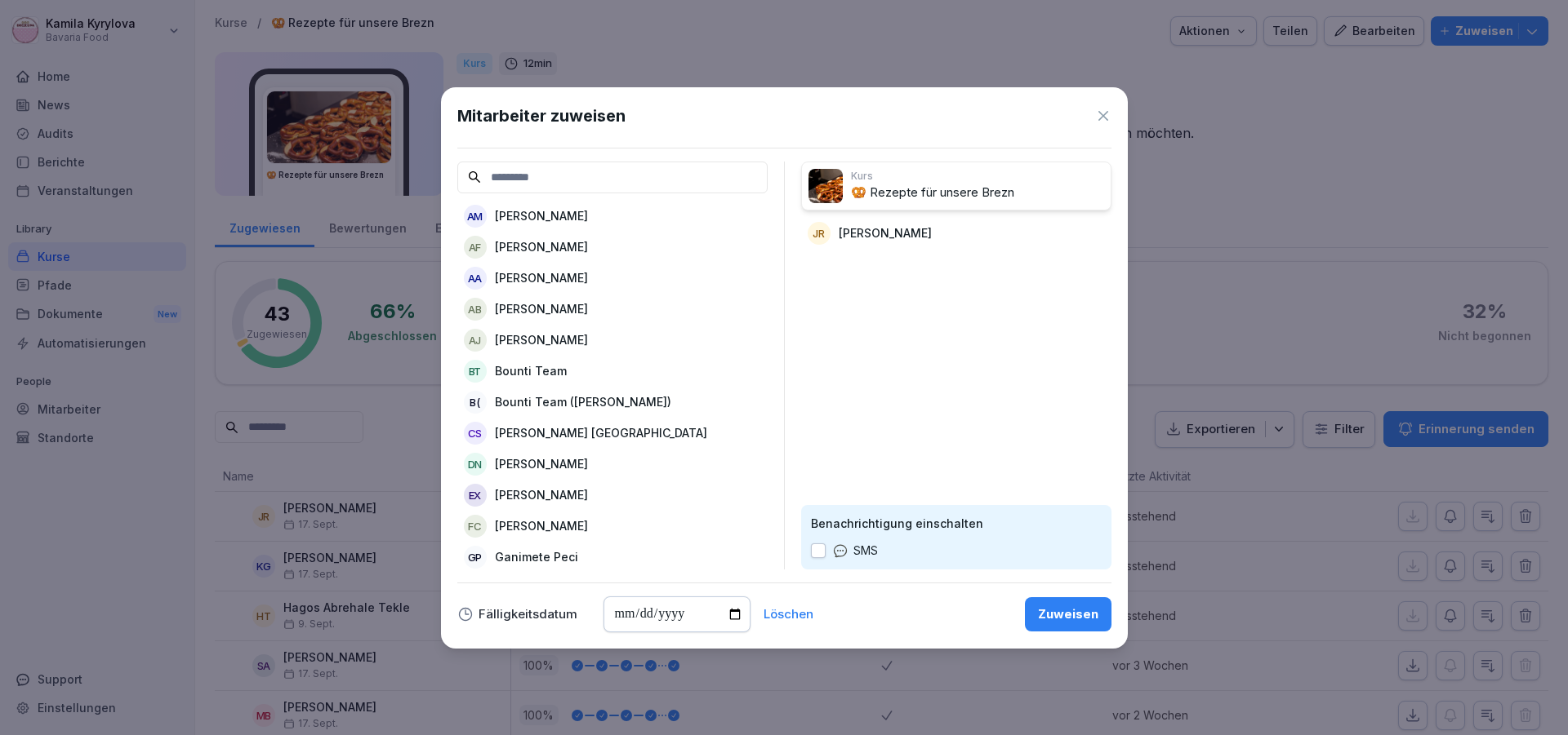
click at [1089, 618] on div "Zuweisen" at bounding box center [1069, 615] width 60 height 17
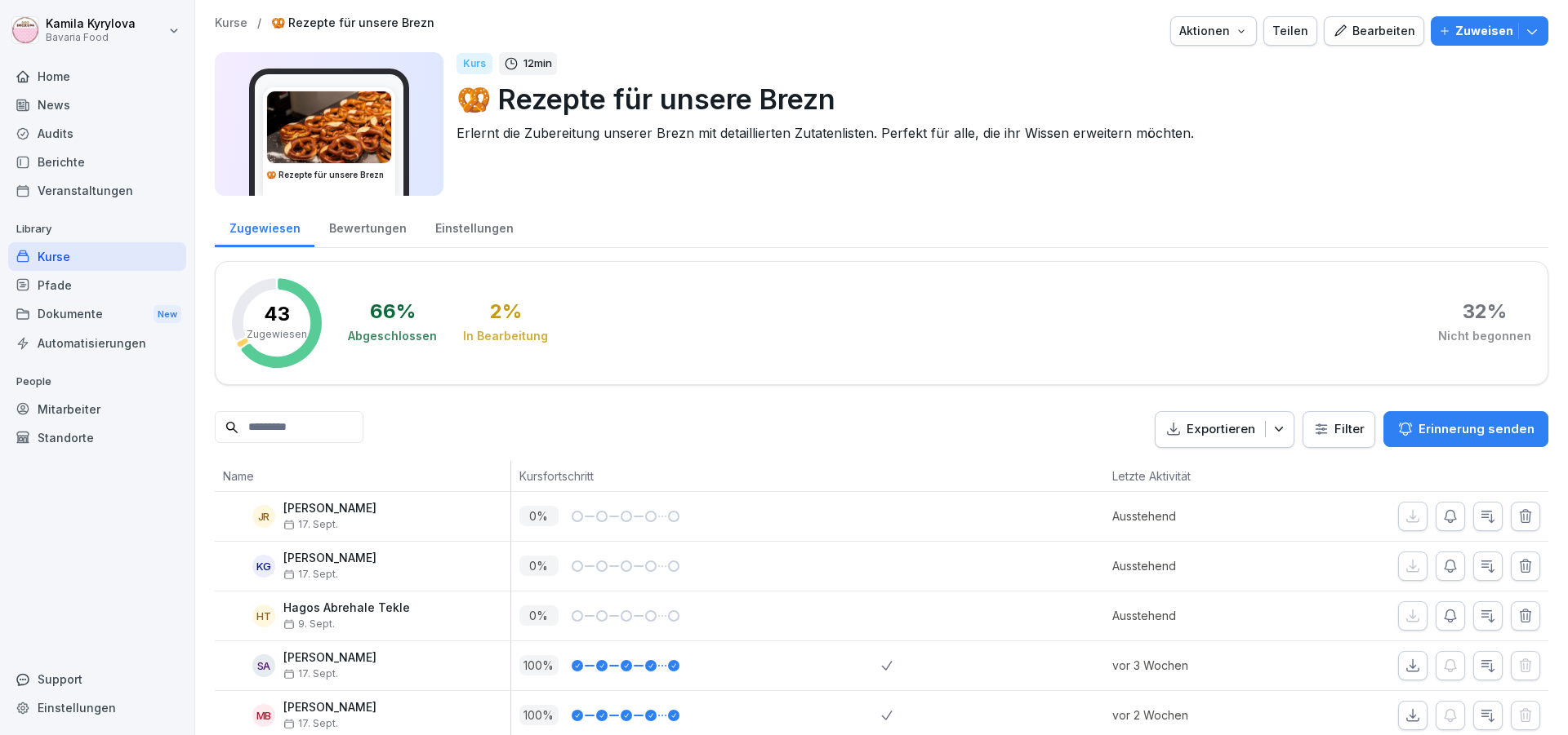
click at [52, 256] on div "Kurse" at bounding box center [96, 256] width 178 height 28
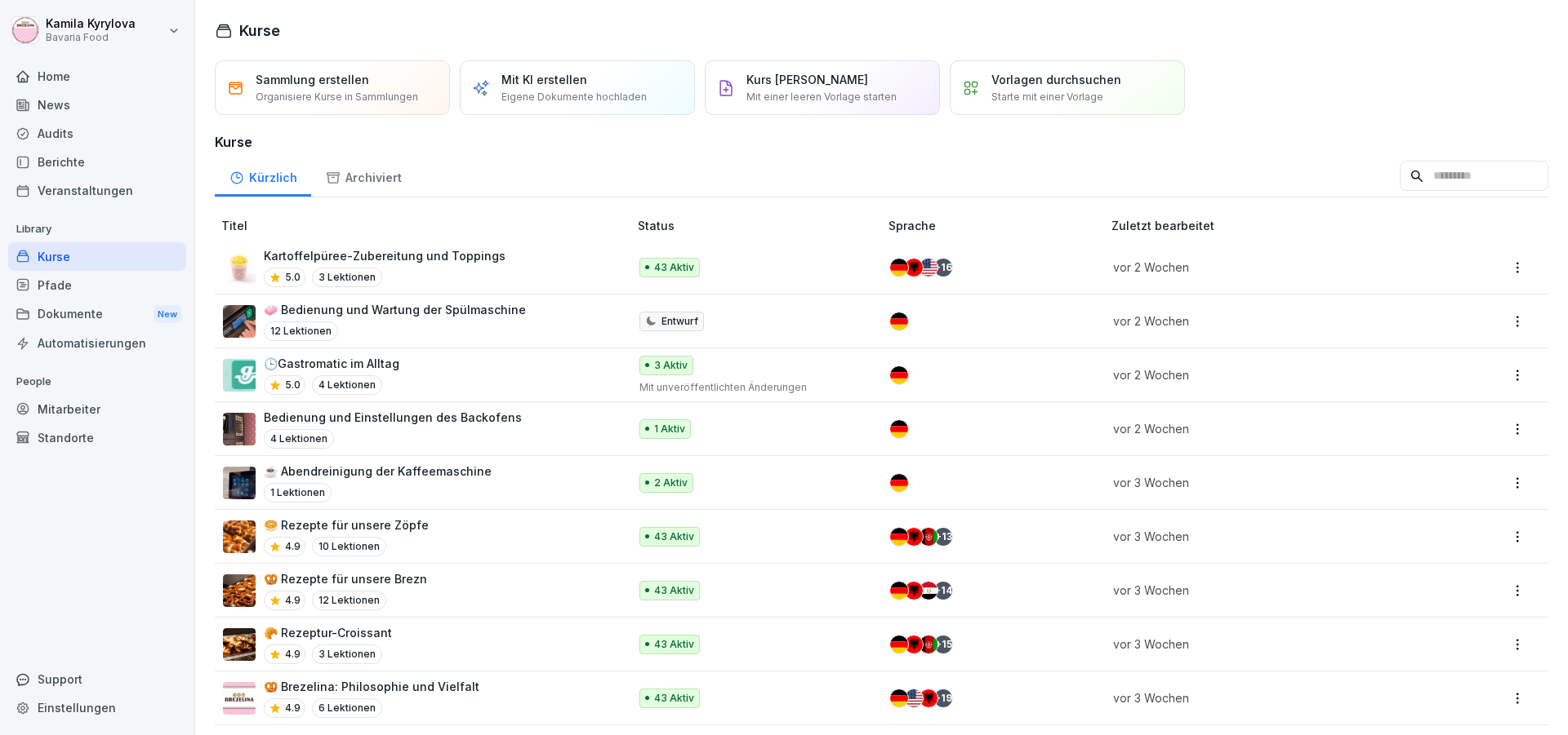
click at [341, 634] on p "🥐 Rezeptur-Croissant" at bounding box center [328, 633] width 128 height 17
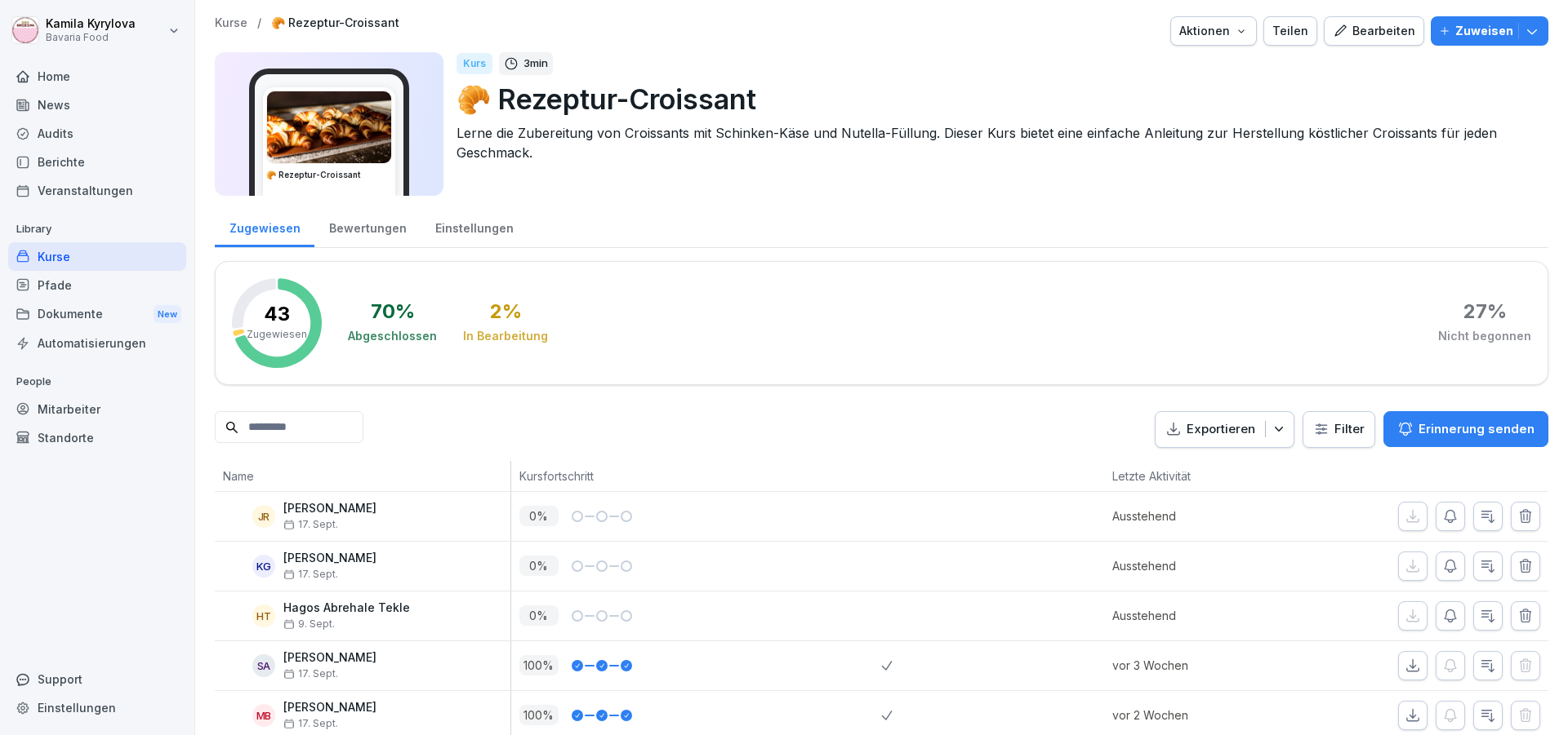
click at [1455, 34] on p "Zuweisen" at bounding box center [1484, 31] width 58 height 17
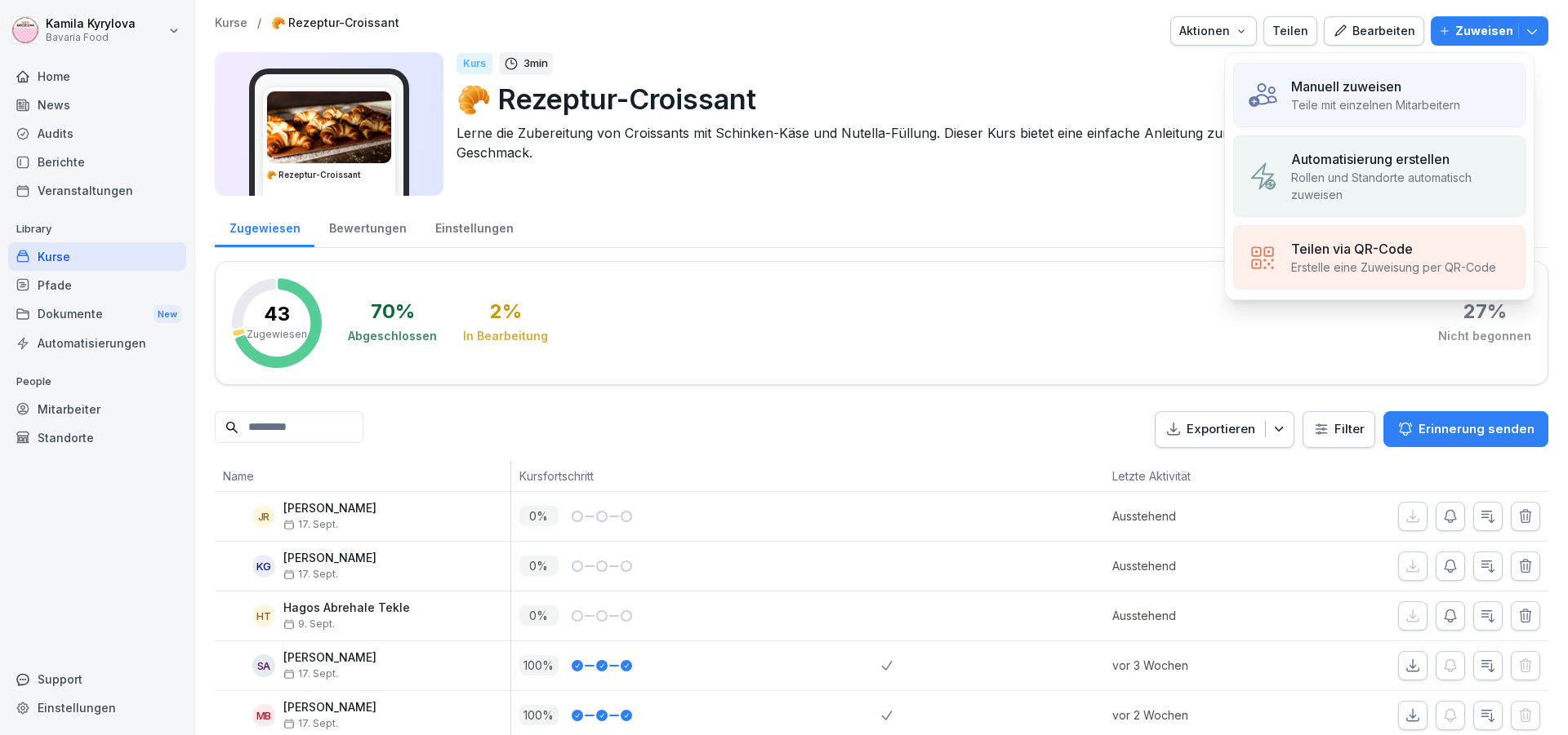
click at [1378, 89] on p "Manuell zuweisen" at bounding box center [1346, 86] width 110 height 19
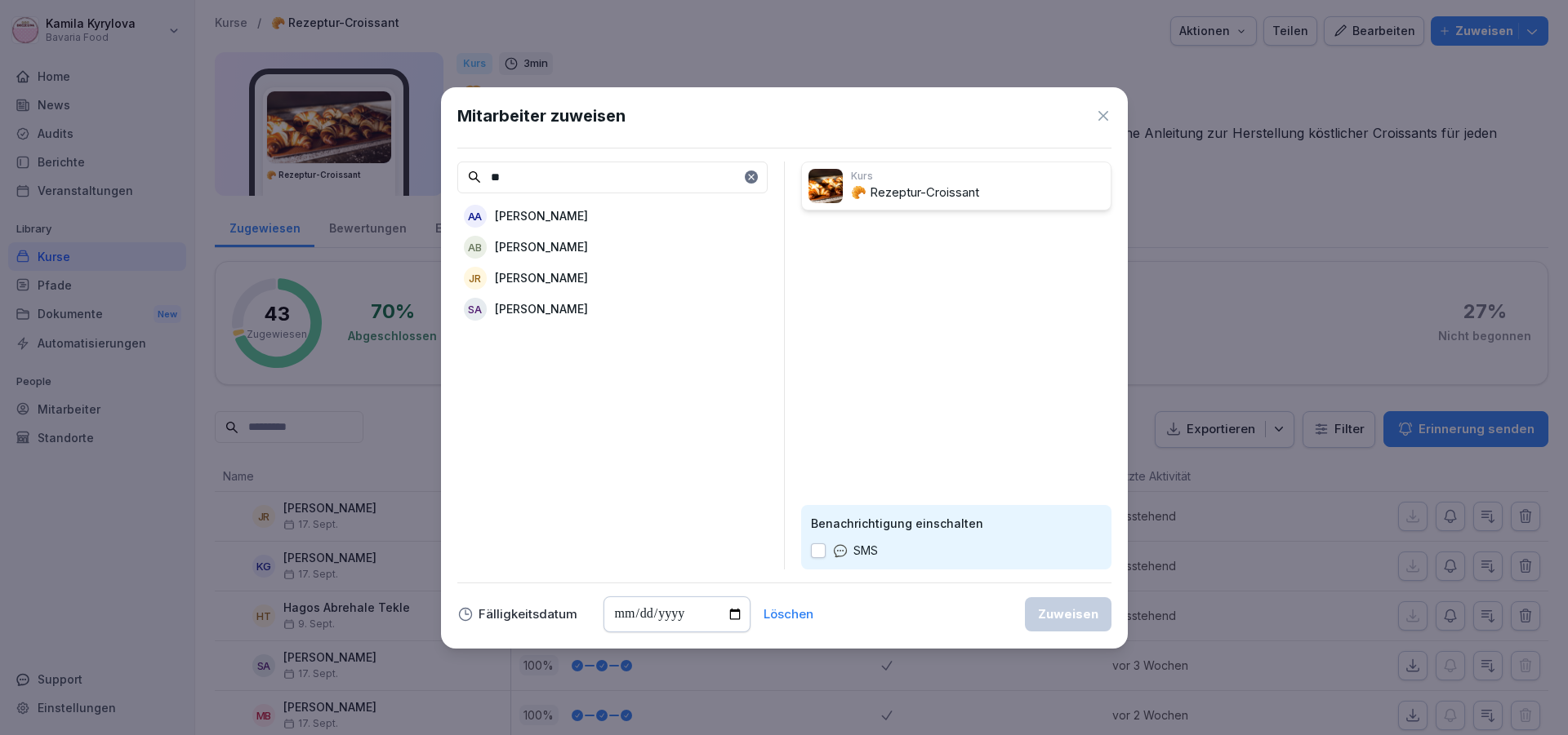
type input "**"
click at [588, 275] on p "[PERSON_NAME]" at bounding box center [541, 278] width 93 height 17
click at [1078, 618] on div "Zuweisen" at bounding box center [1069, 615] width 60 height 17
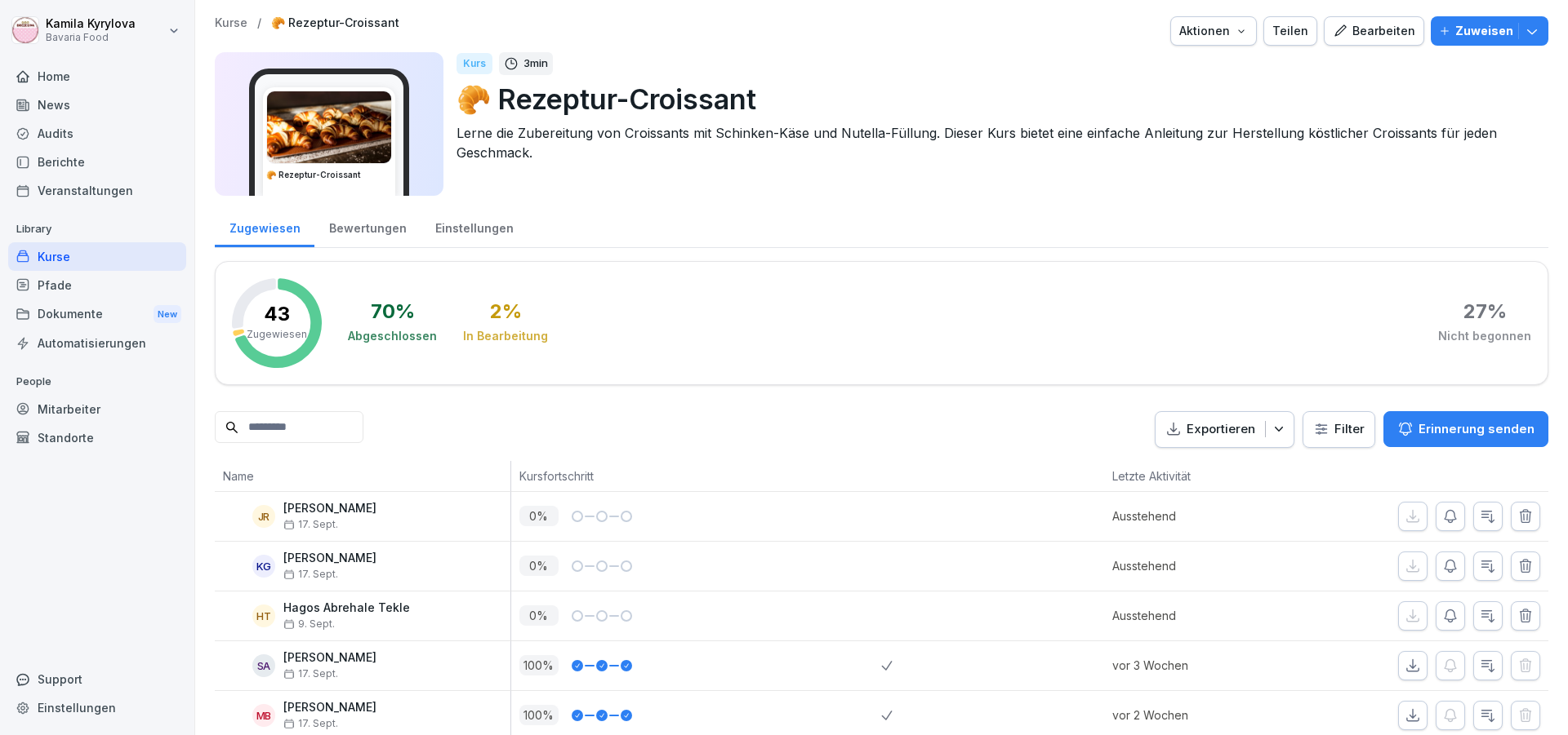
click at [47, 262] on div "Kurse" at bounding box center [96, 256] width 178 height 28
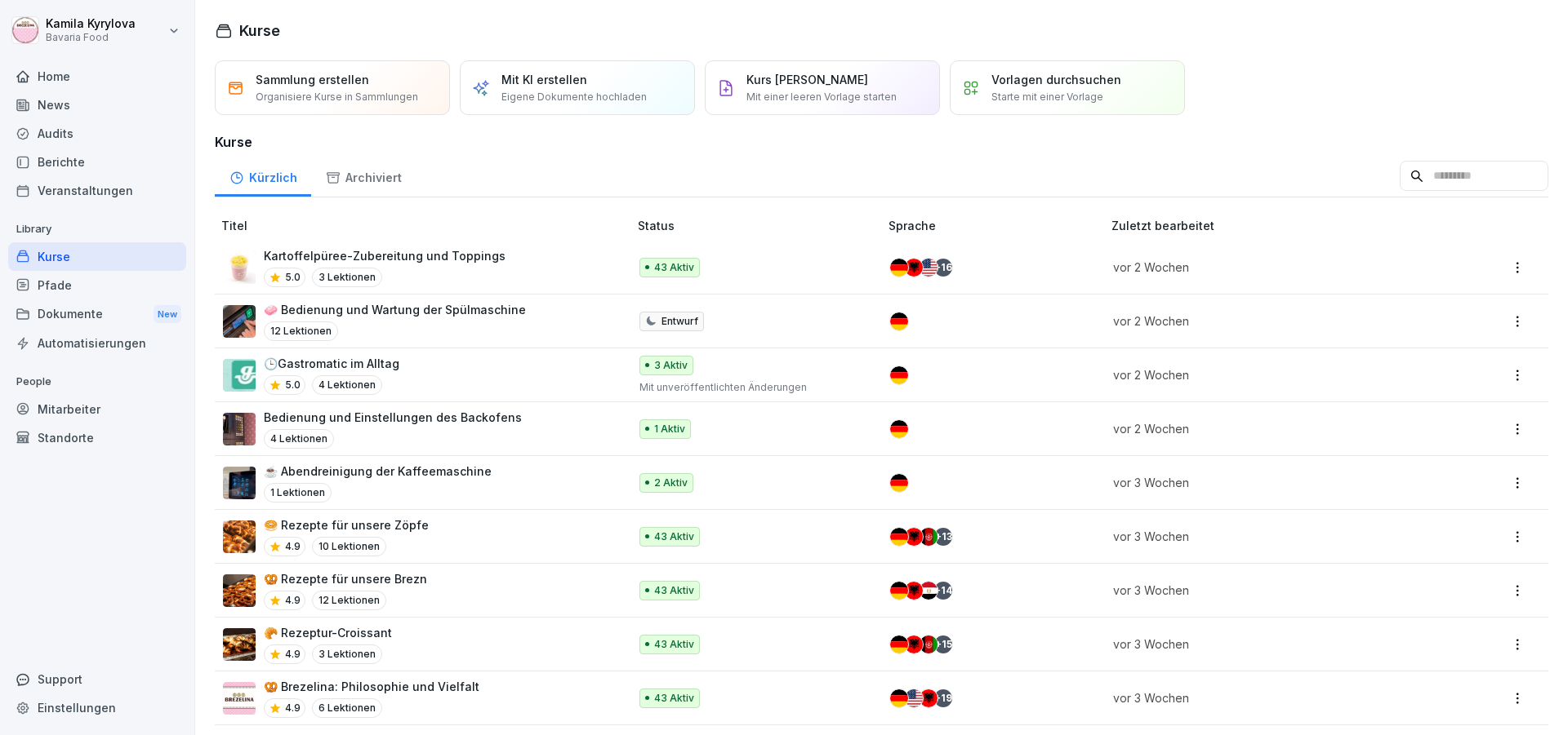
scroll to position [98, 0]
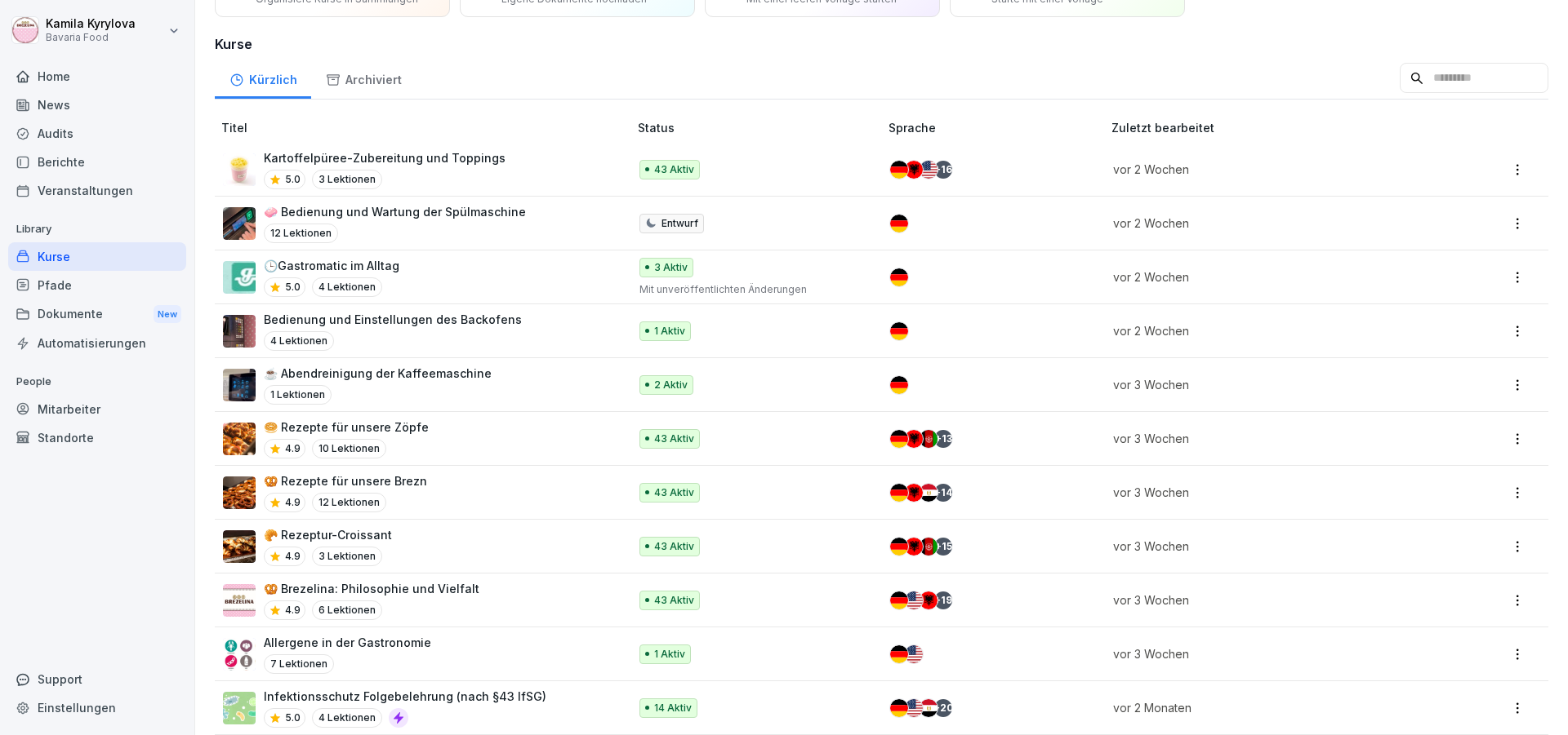
click at [356, 426] on p "🥯 Rezepte für unsere Zöpfe" at bounding box center [347, 427] width 165 height 17
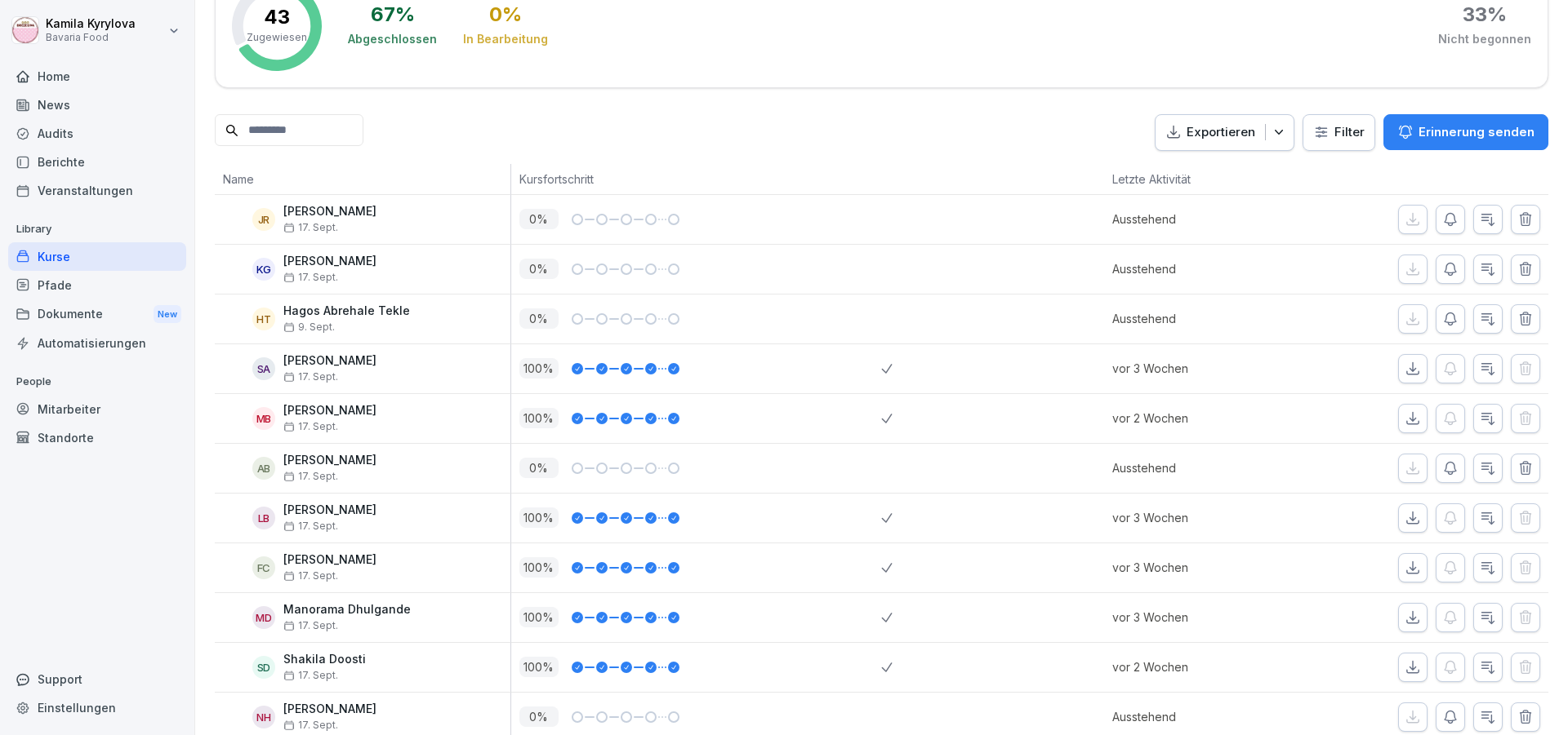
scroll to position [392, 0]
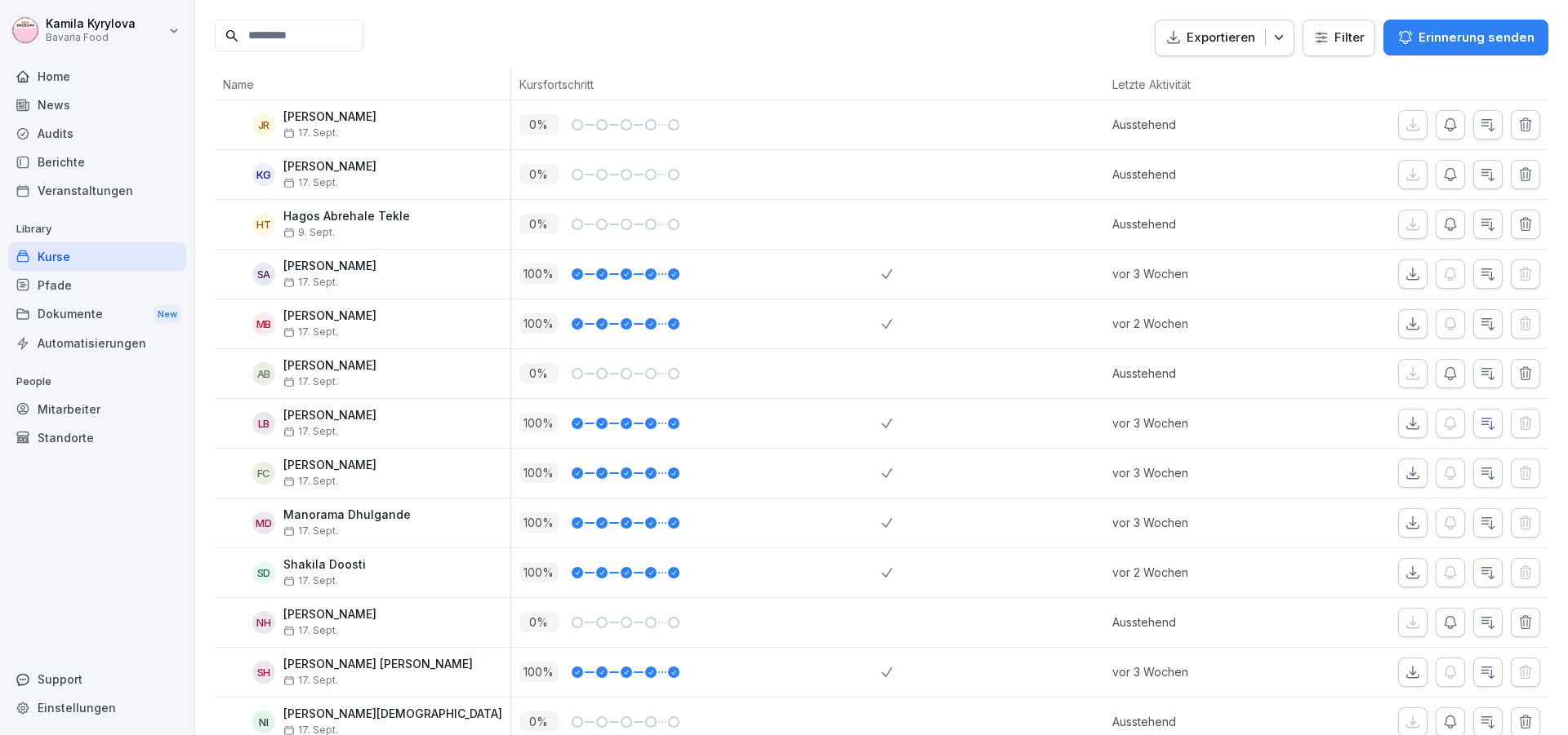
click at [42, 252] on div "Kurse" at bounding box center [96, 256] width 178 height 28
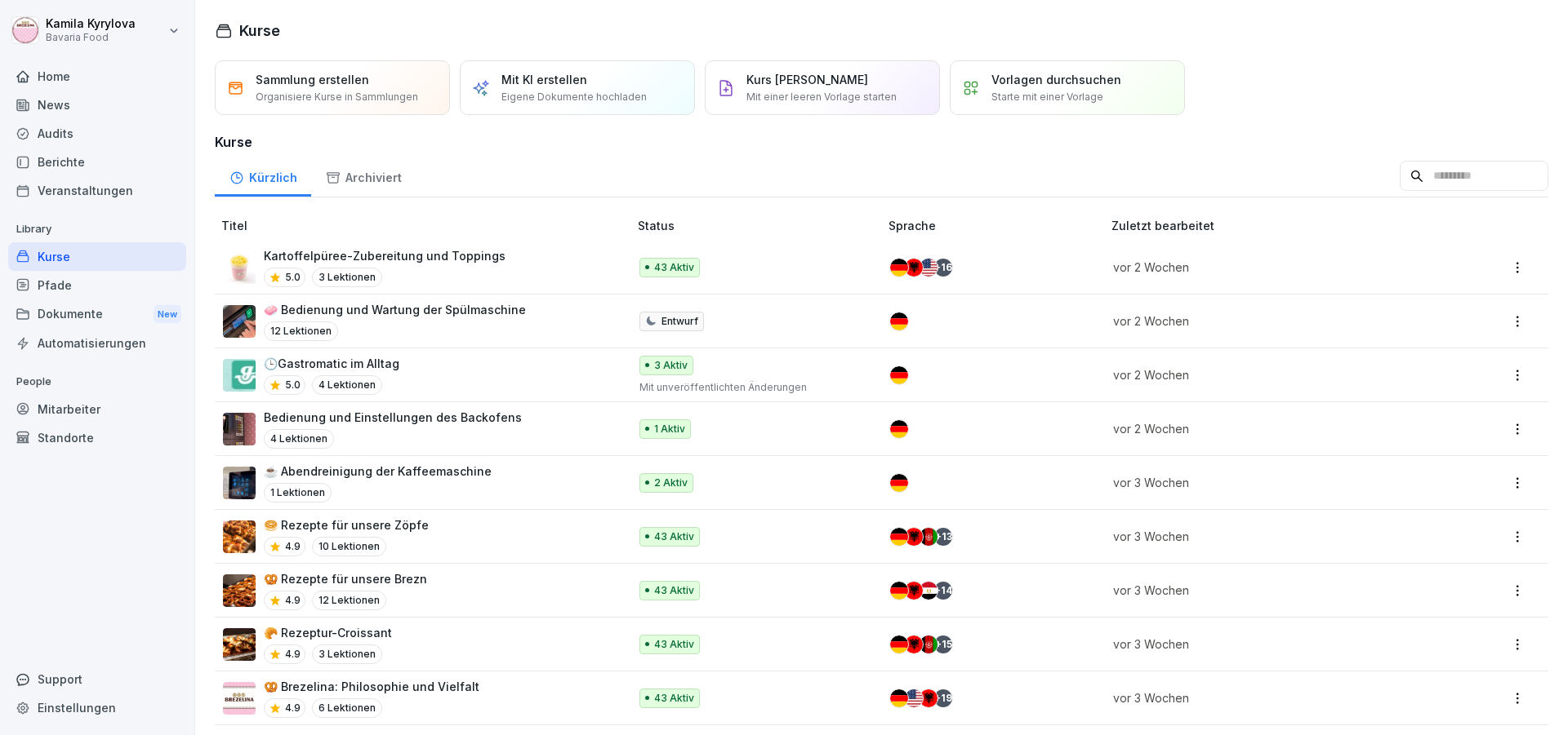
click at [310, 585] on p "🥨 Rezepte für unsere Brezn" at bounding box center [346, 580] width 163 height 17
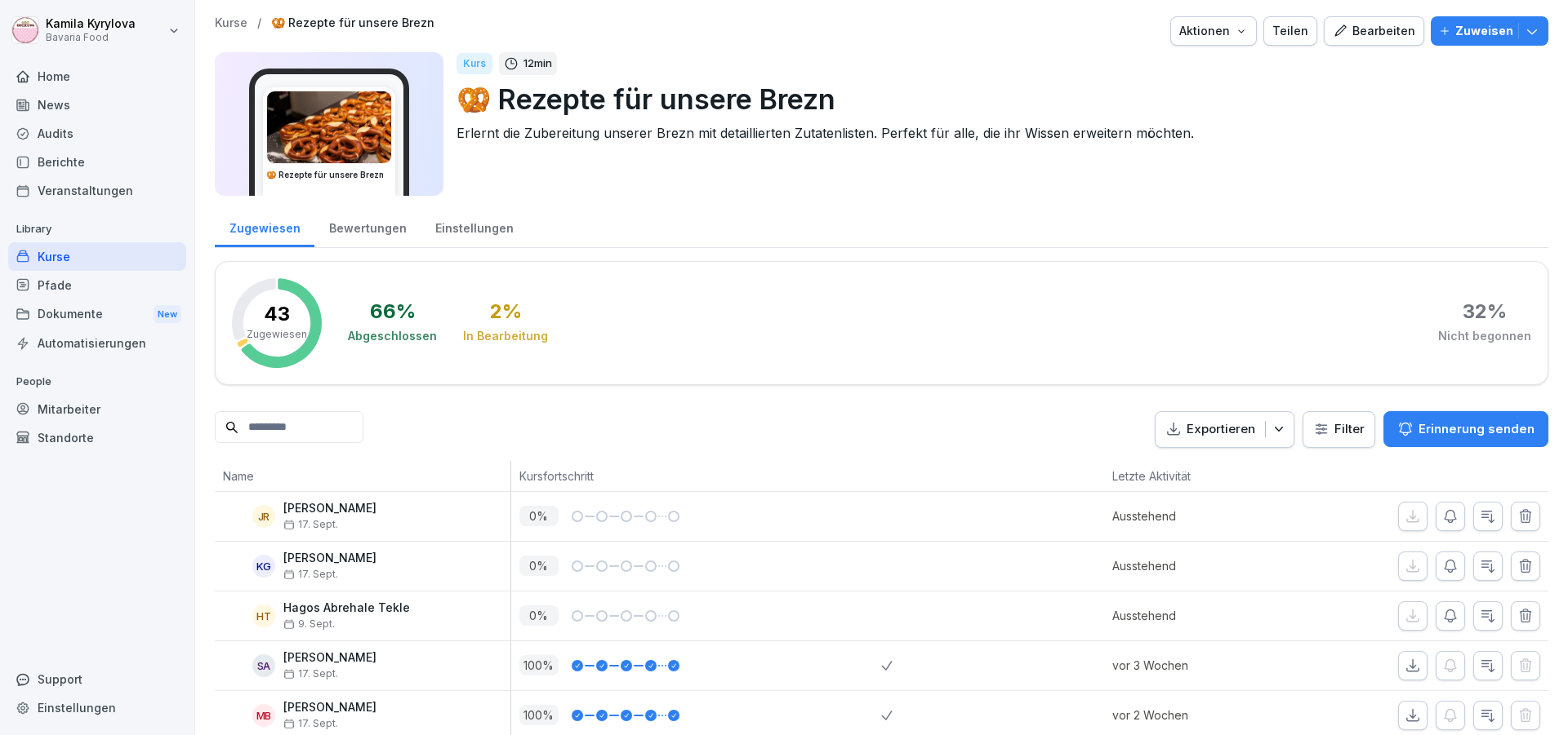
click at [1441, 32] on icon "button" at bounding box center [1445, 31] width 8 height 8
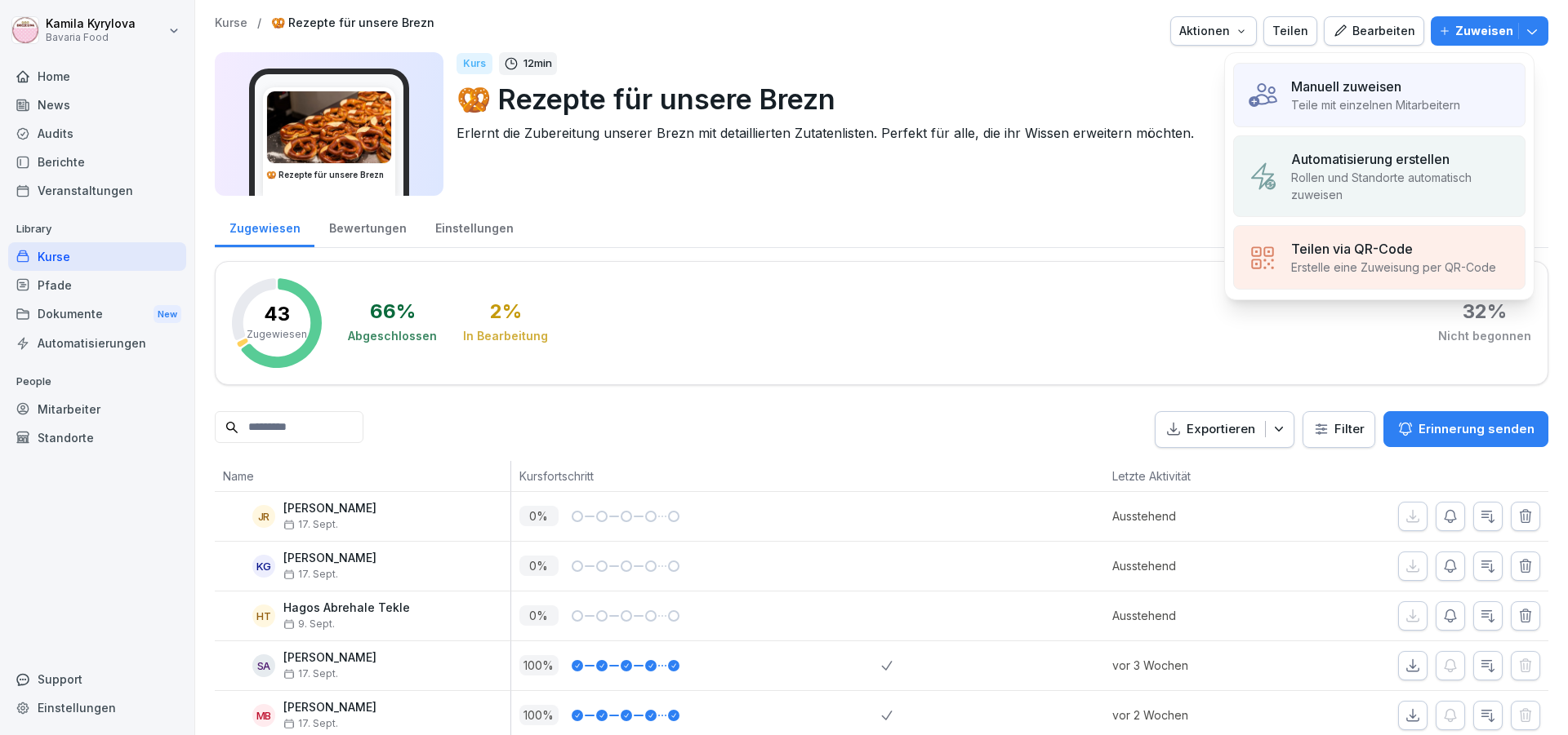
click at [1370, 110] on p "Teile mit einzelnen Mitarbeitern" at bounding box center [1376, 105] width 169 height 17
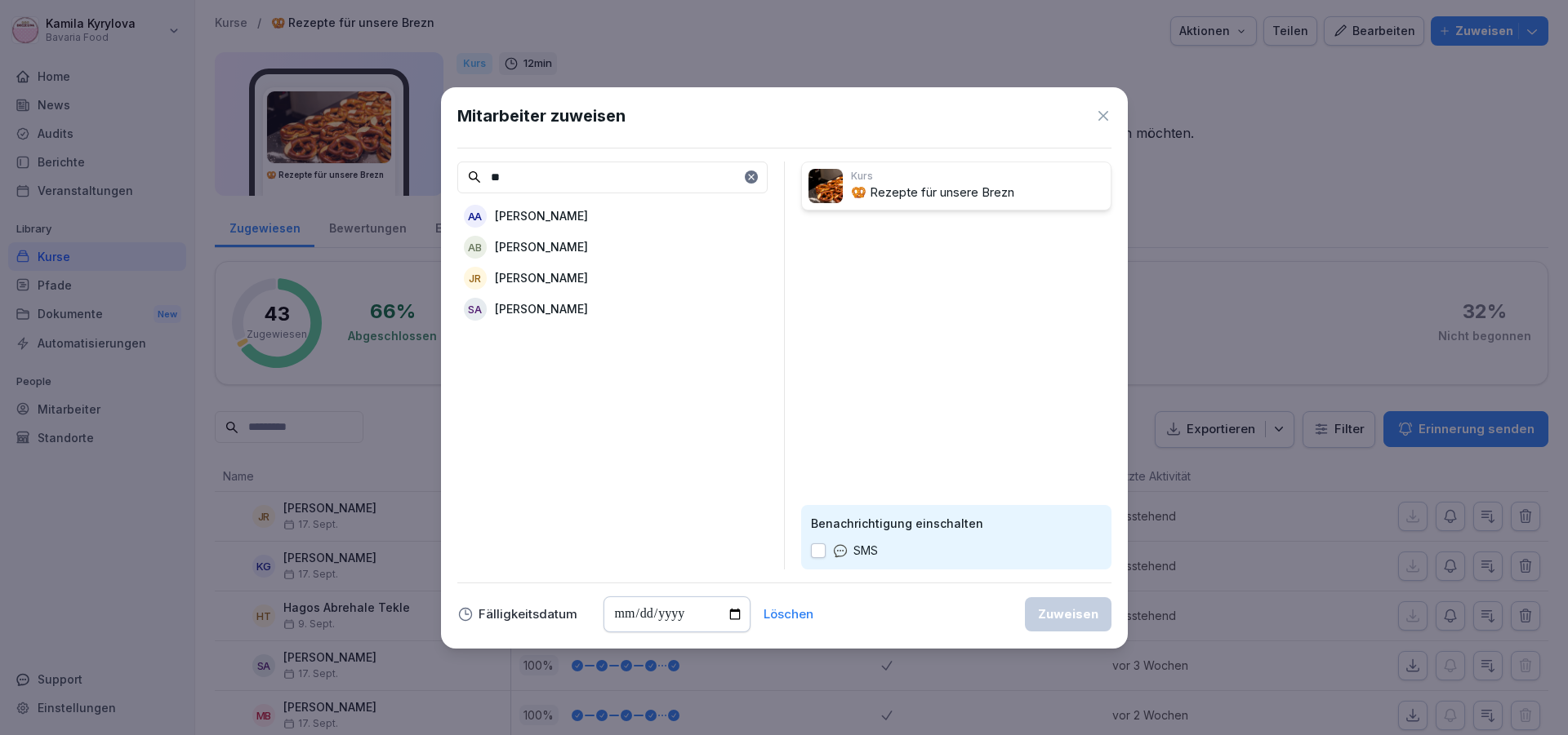
type input "**"
click at [588, 279] on p "[PERSON_NAME]" at bounding box center [541, 278] width 93 height 17
click at [1100, 114] on icon at bounding box center [1104, 116] width 10 height 10
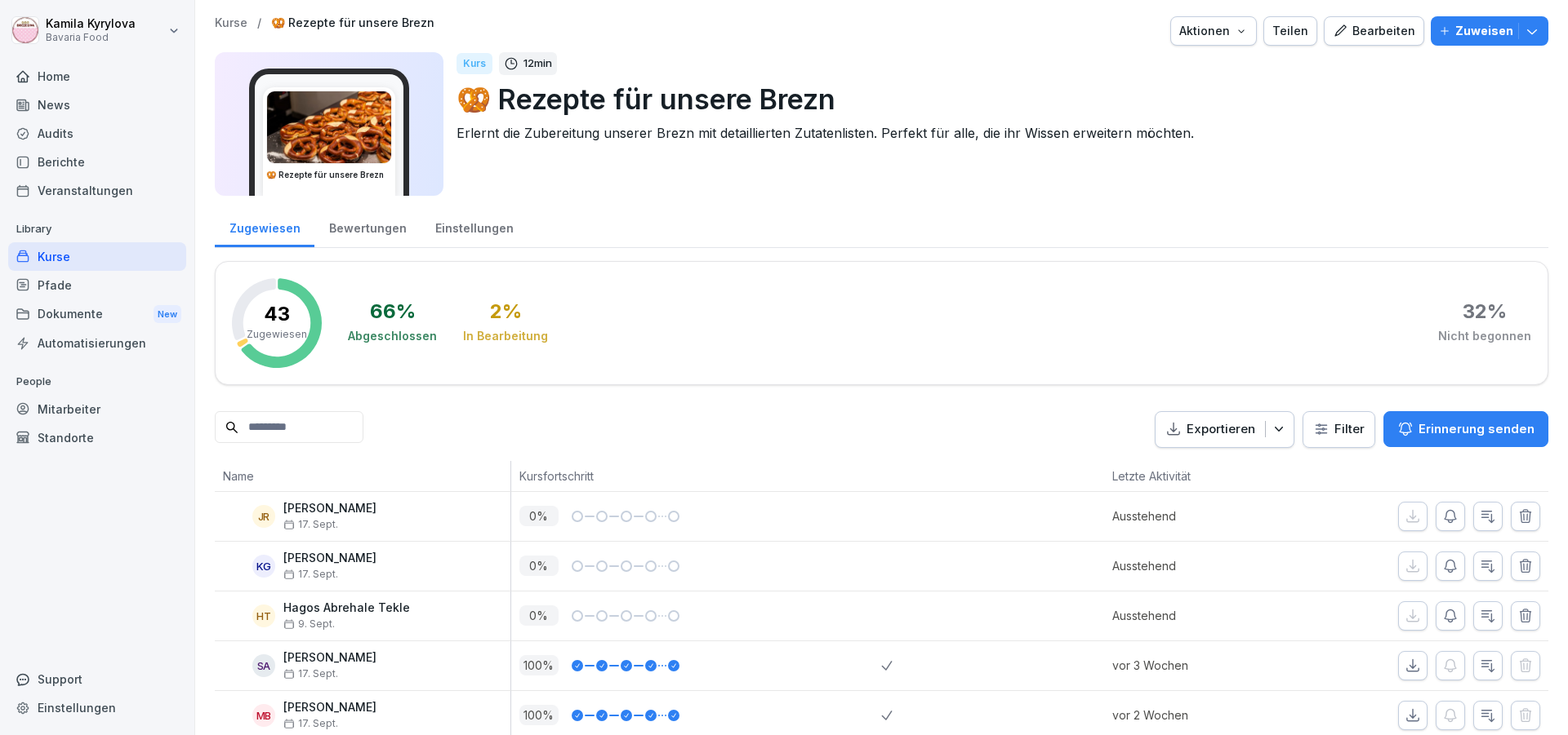
click at [51, 156] on div "Berichte" at bounding box center [96, 161] width 178 height 28
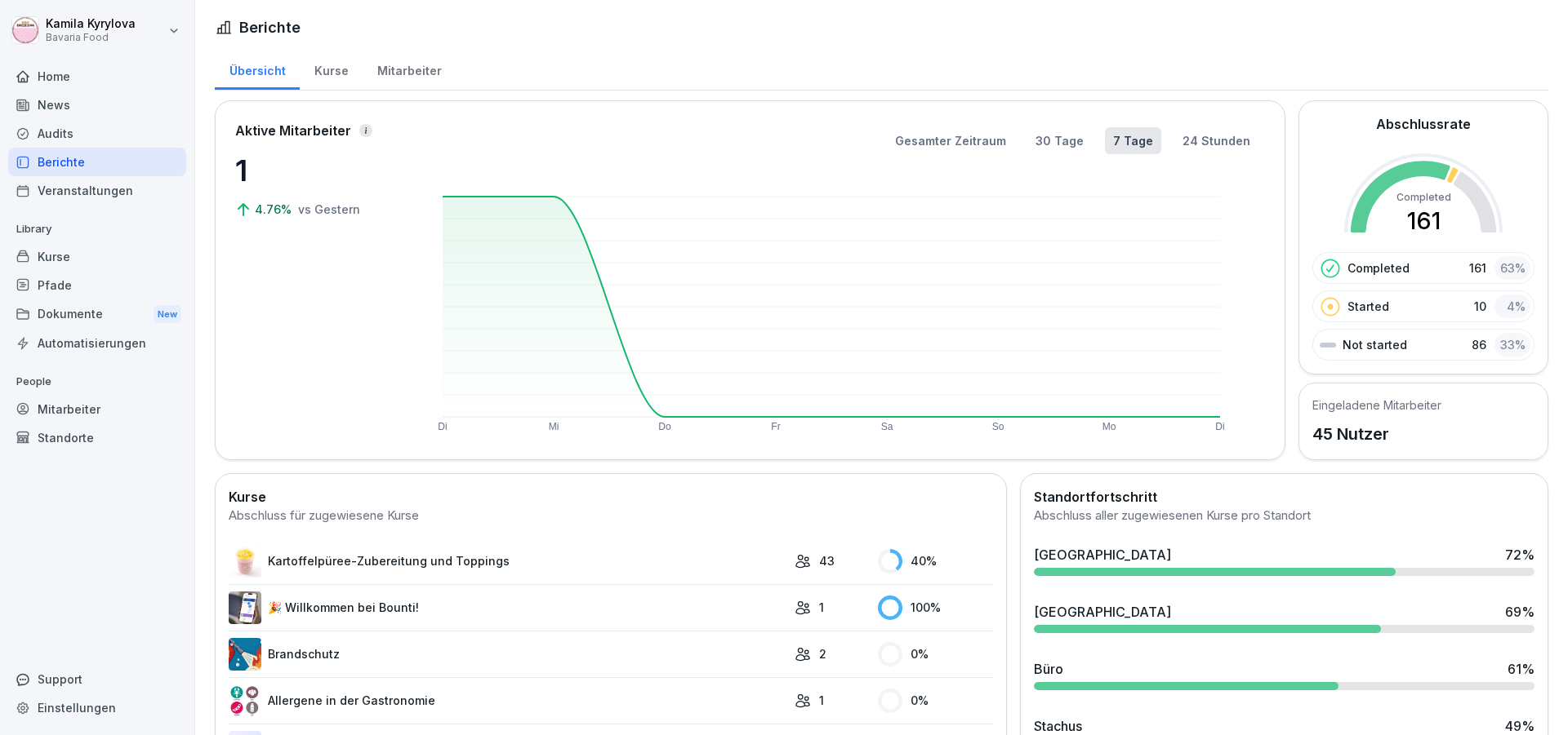
click at [324, 74] on div "Kurse" at bounding box center [331, 69] width 63 height 42
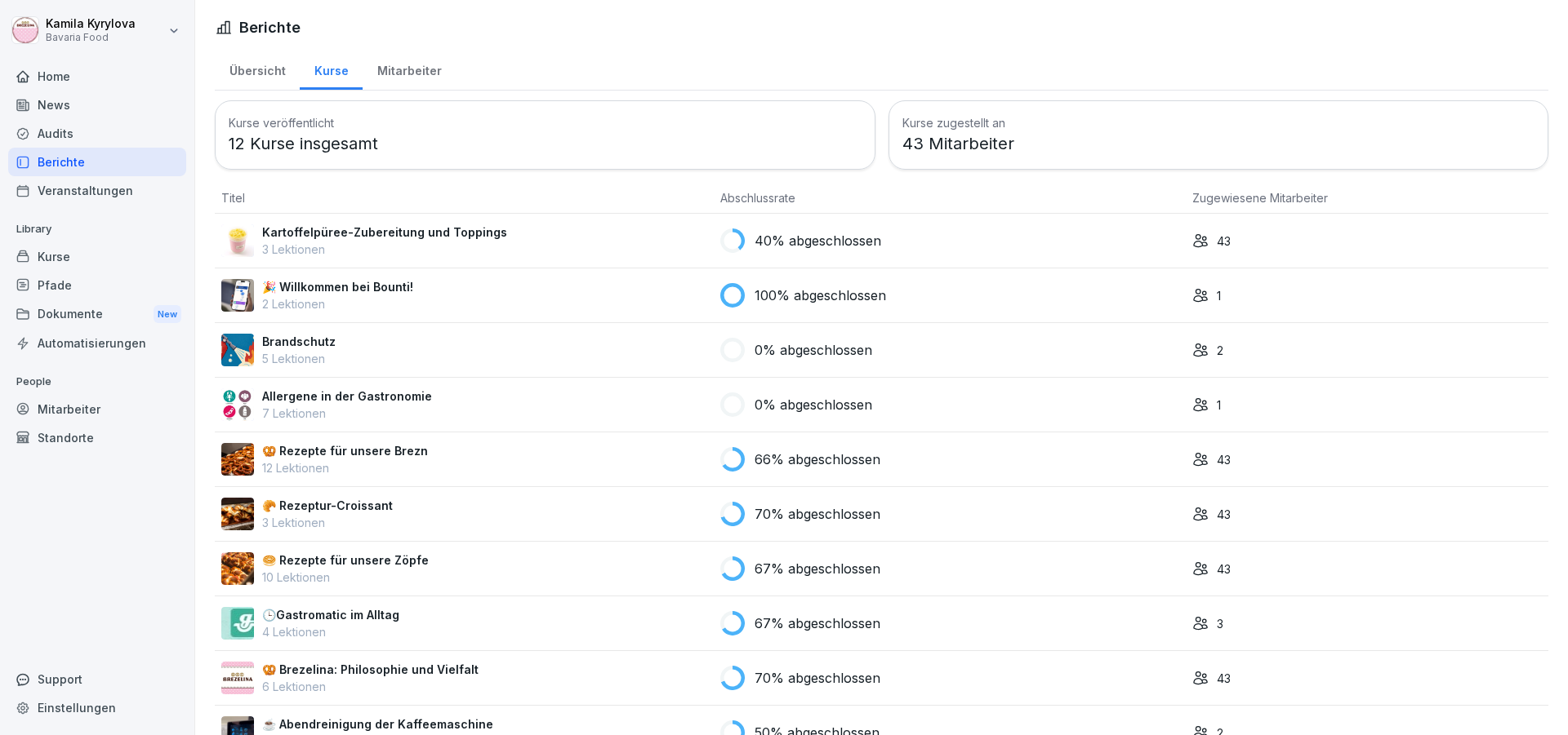
click at [448, 230] on p "Kartoffelpüree-Zubereitung und Toppings" at bounding box center [385, 232] width 245 height 17
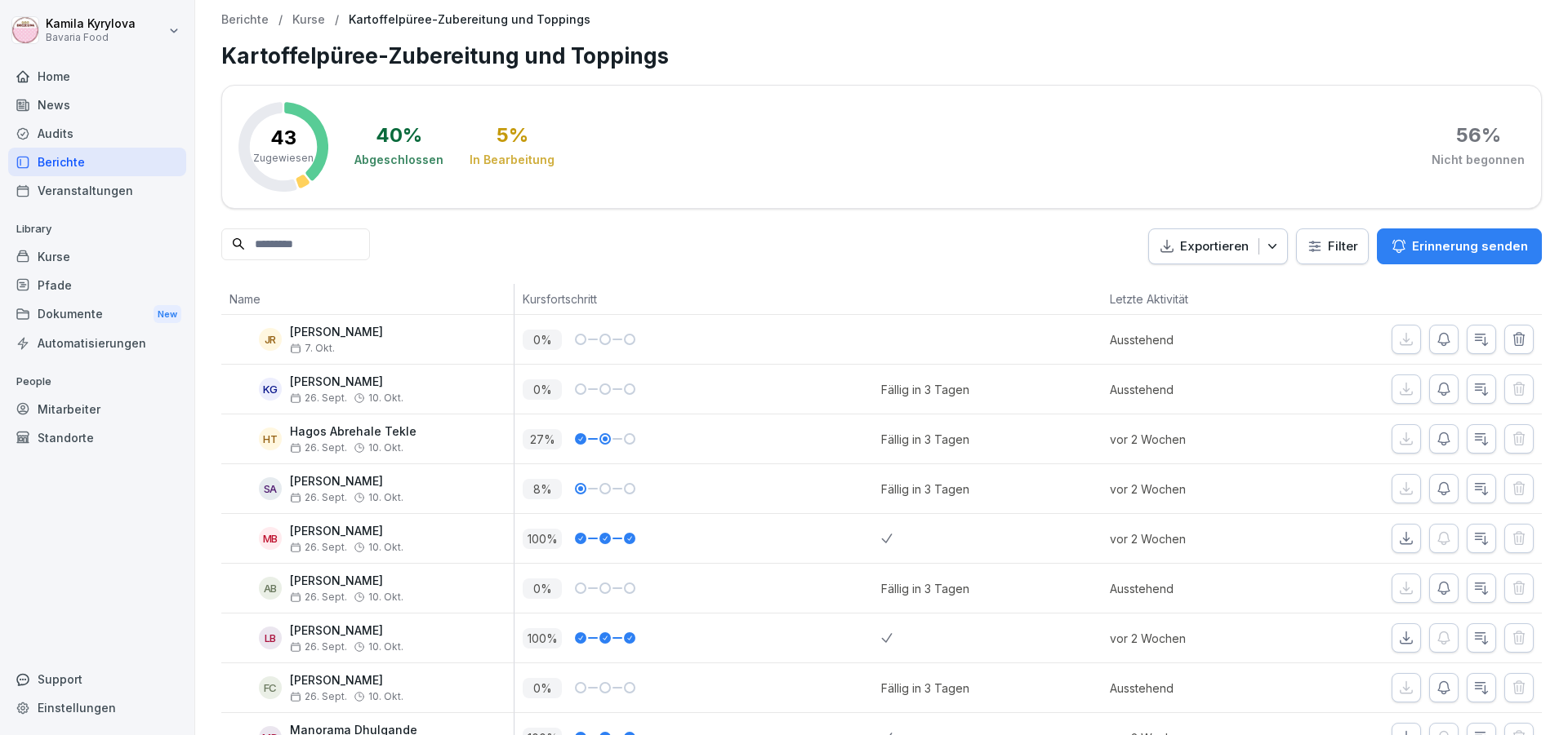
click at [55, 161] on div "Berichte" at bounding box center [96, 161] width 178 height 28
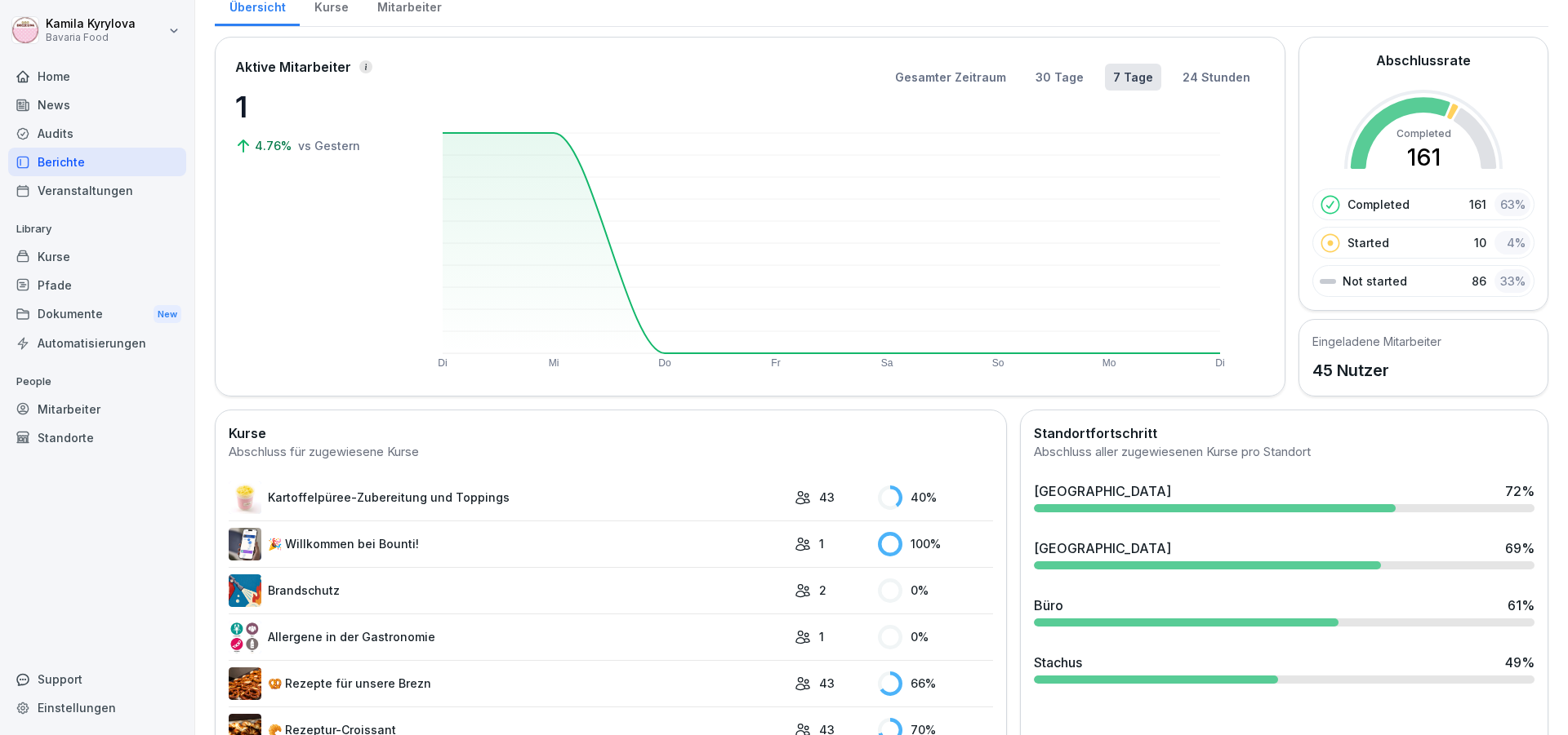
scroll to position [196, 0]
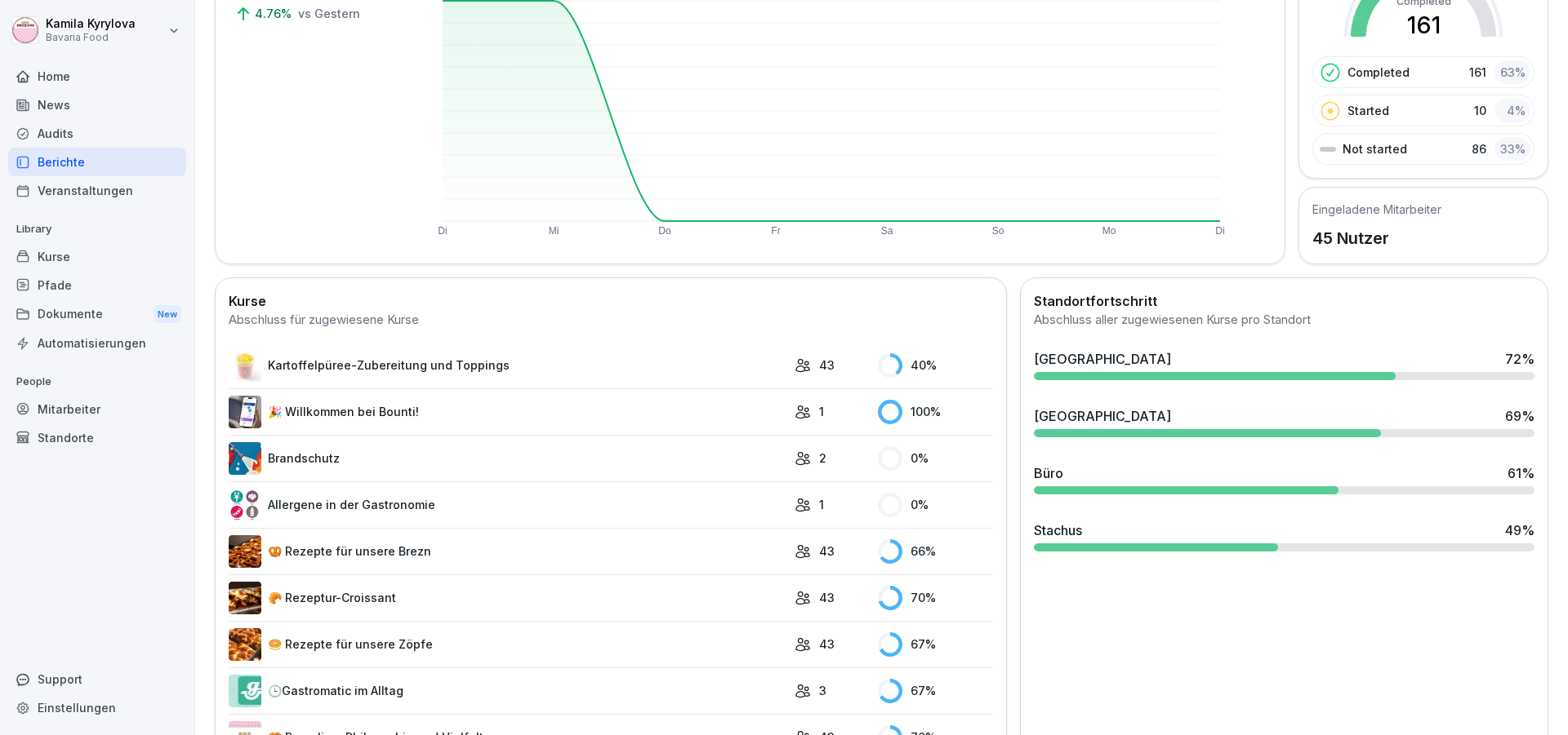
click at [358, 557] on link "🥨 Rezepte für unsere Brezn" at bounding box center [507, 551] width 558 height 33
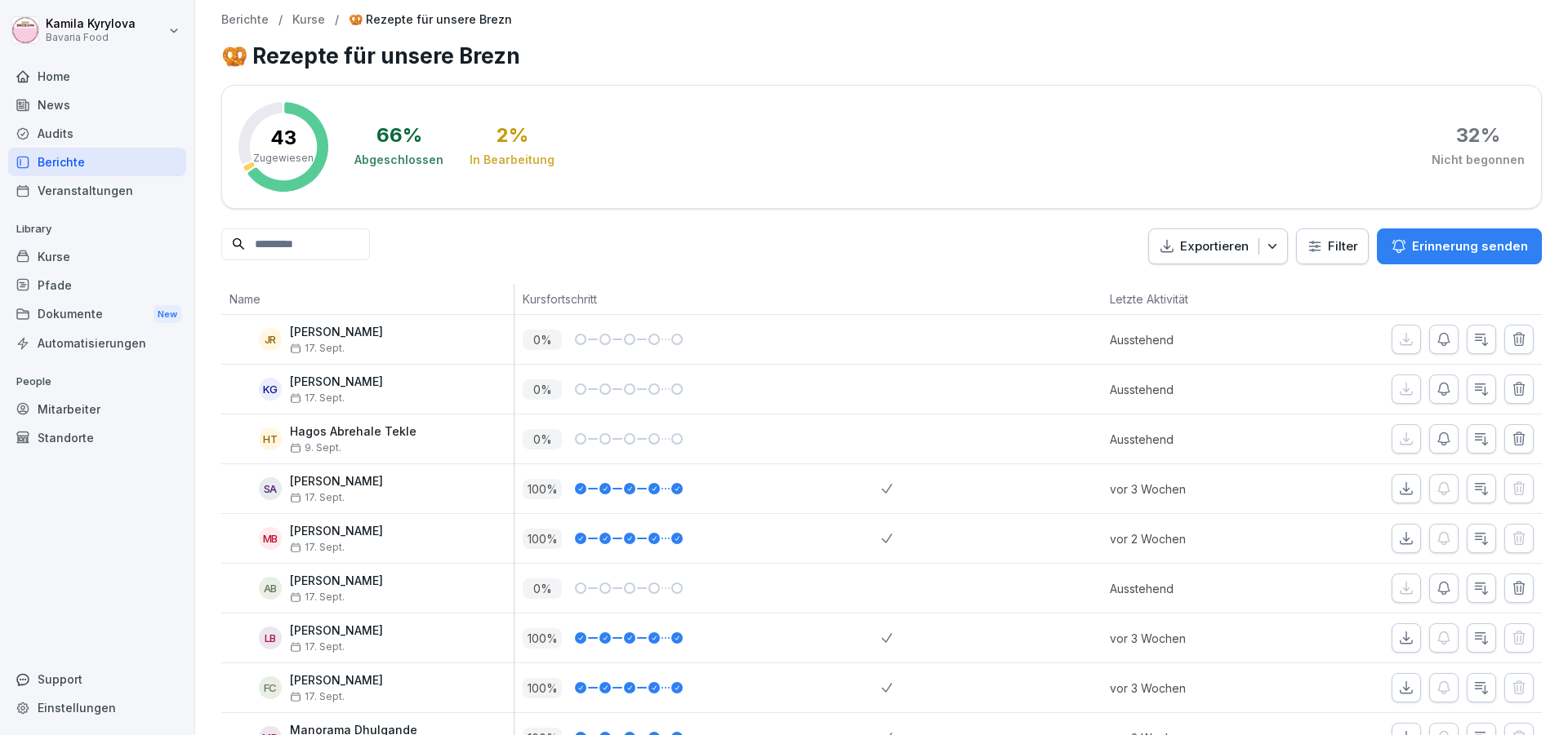
click at [59, 163] on div "Berichte" at bounding box center [96, 161] width 178 height 28
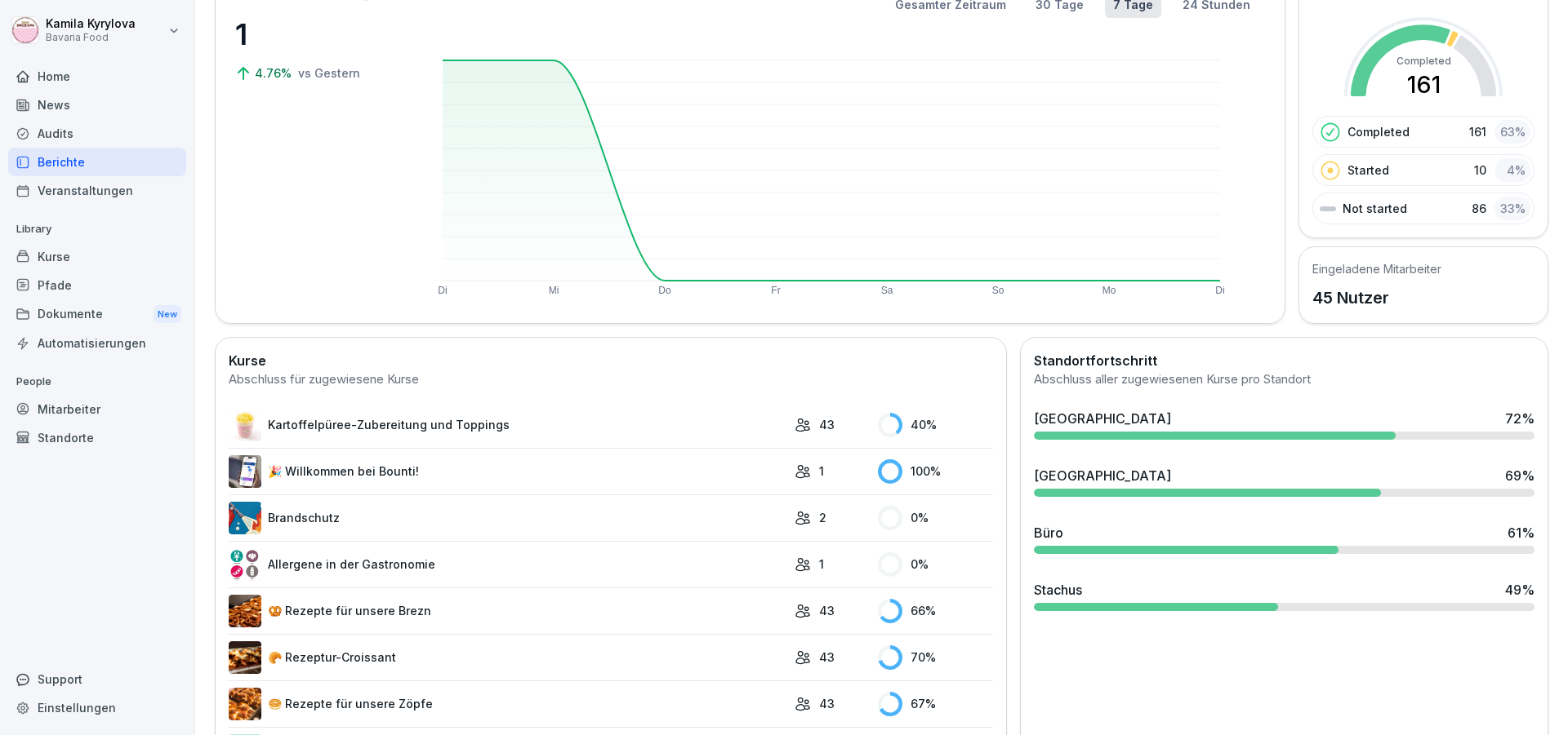
scroll to position [196, 0]
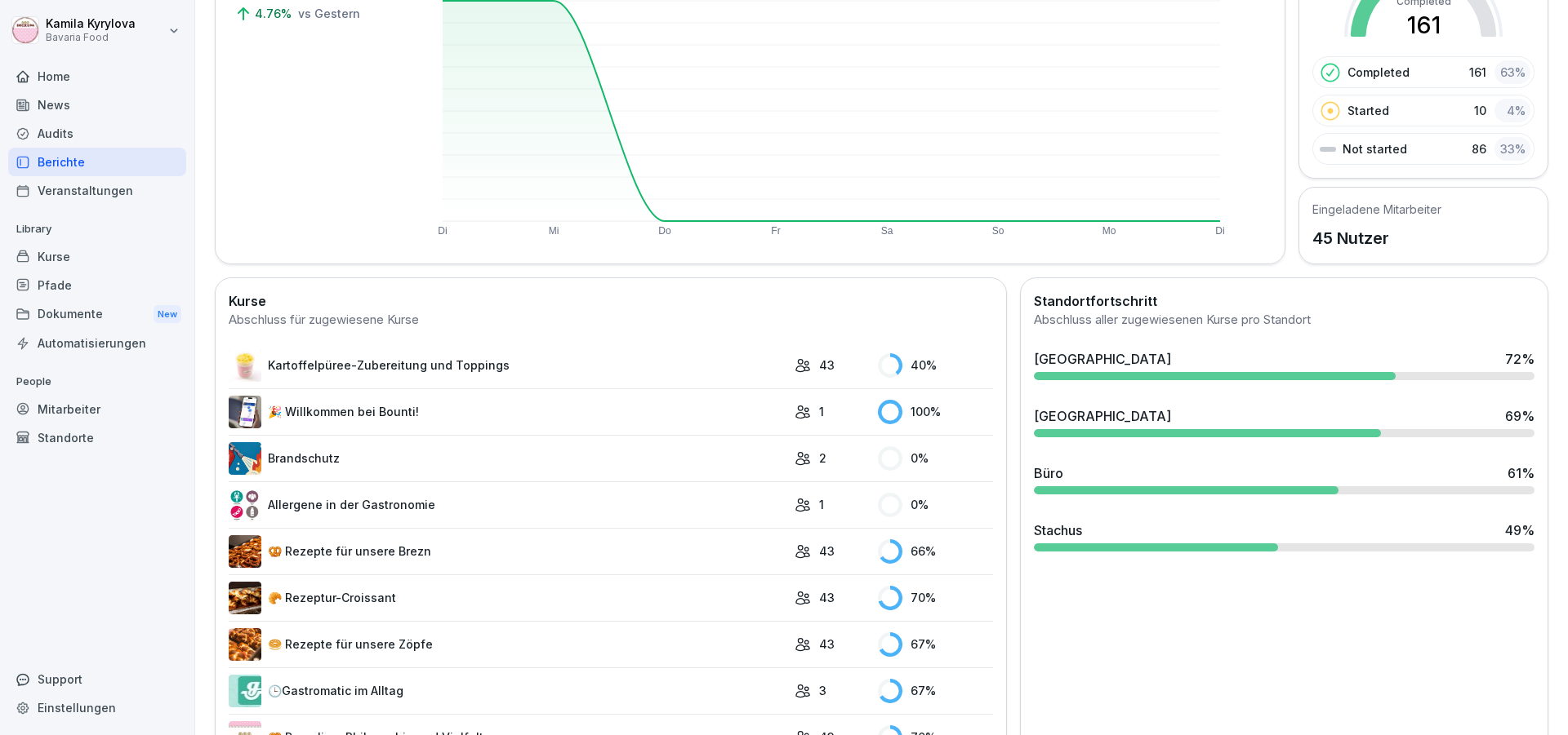
click at [314, 595] on link "🥐 Rezeptur-Croissant" at bounding box center [507, 598] width 558 height 33
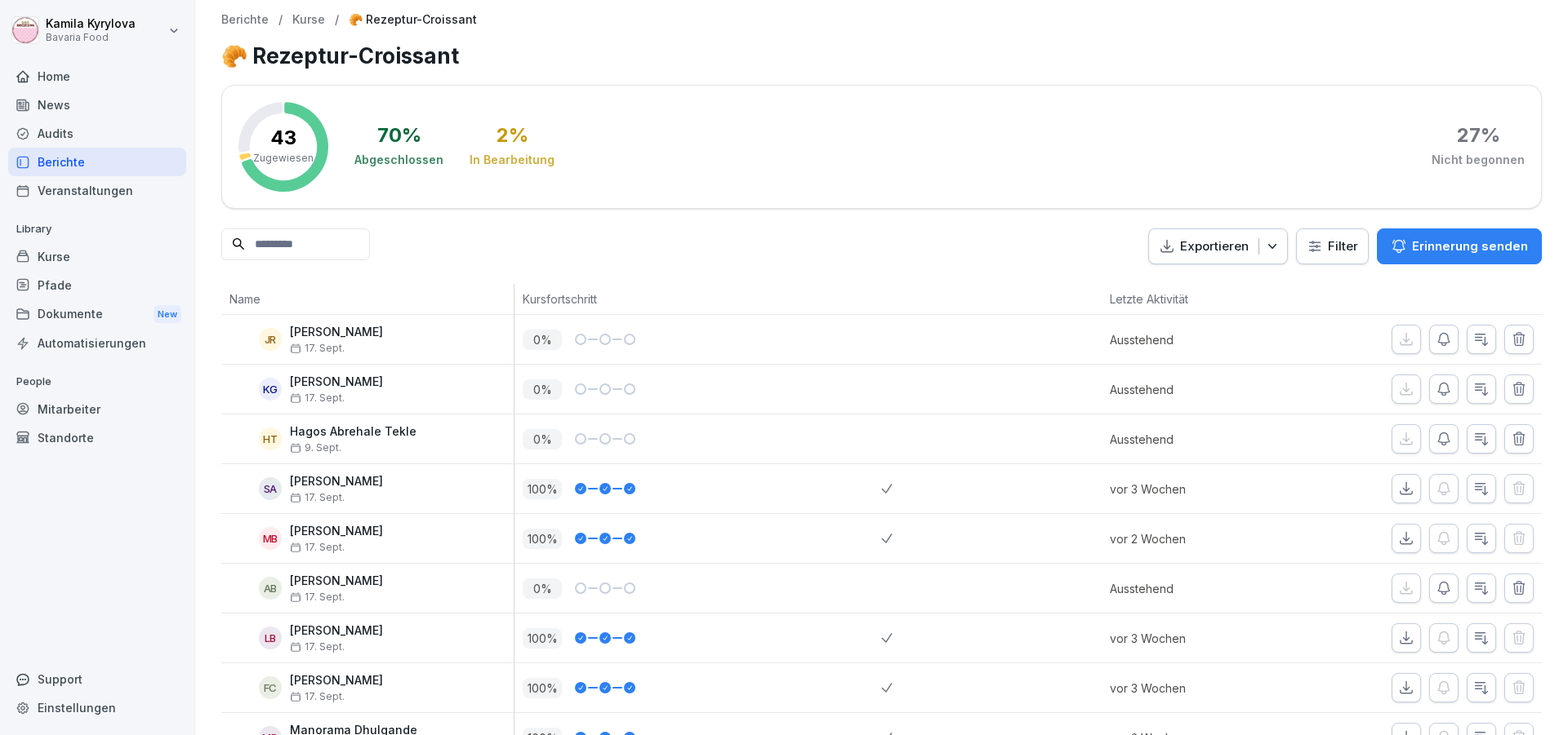
click at [61, 160] on div "Berichte" at bounding box center [96, 161] width 178 height 28
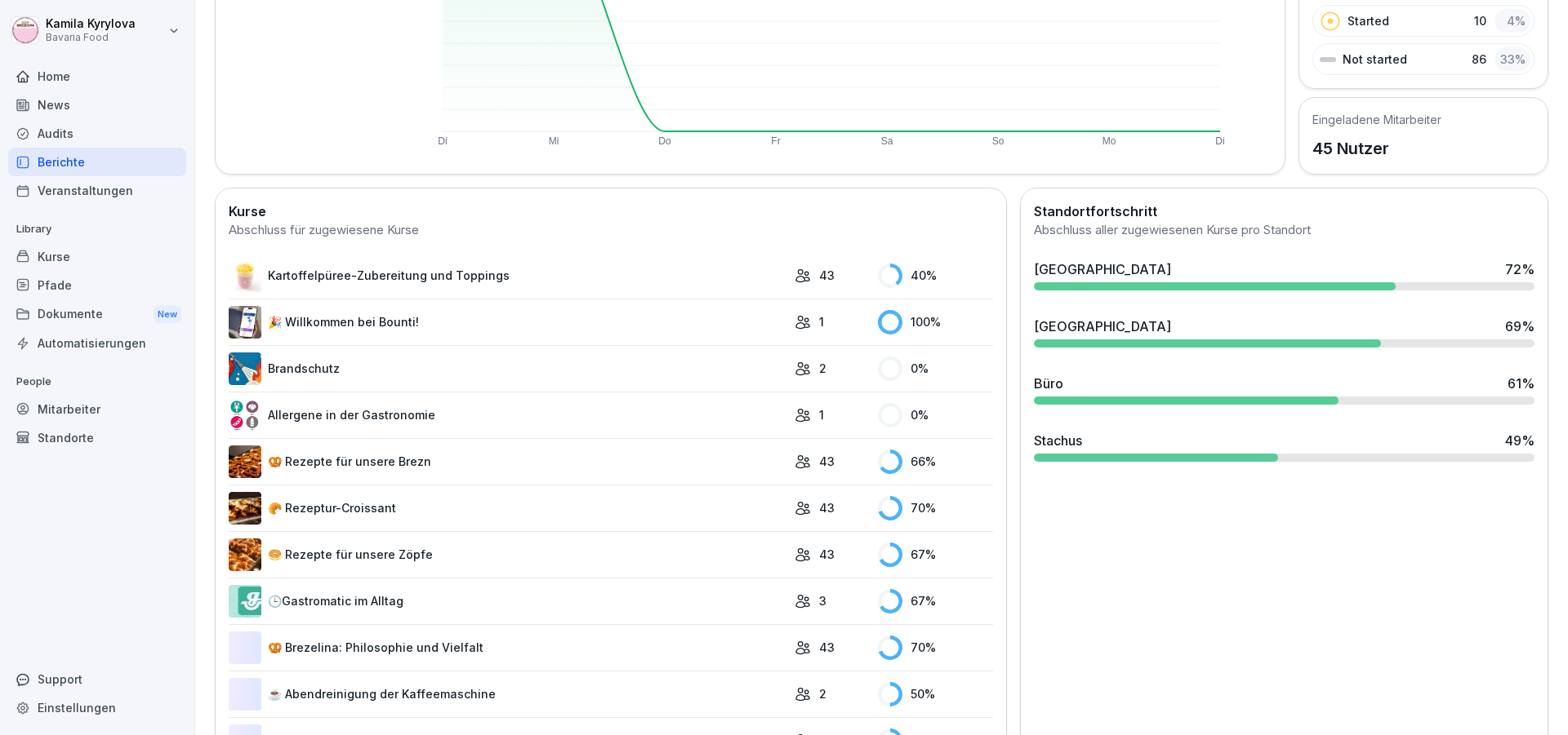
scroll to position [294, 0]
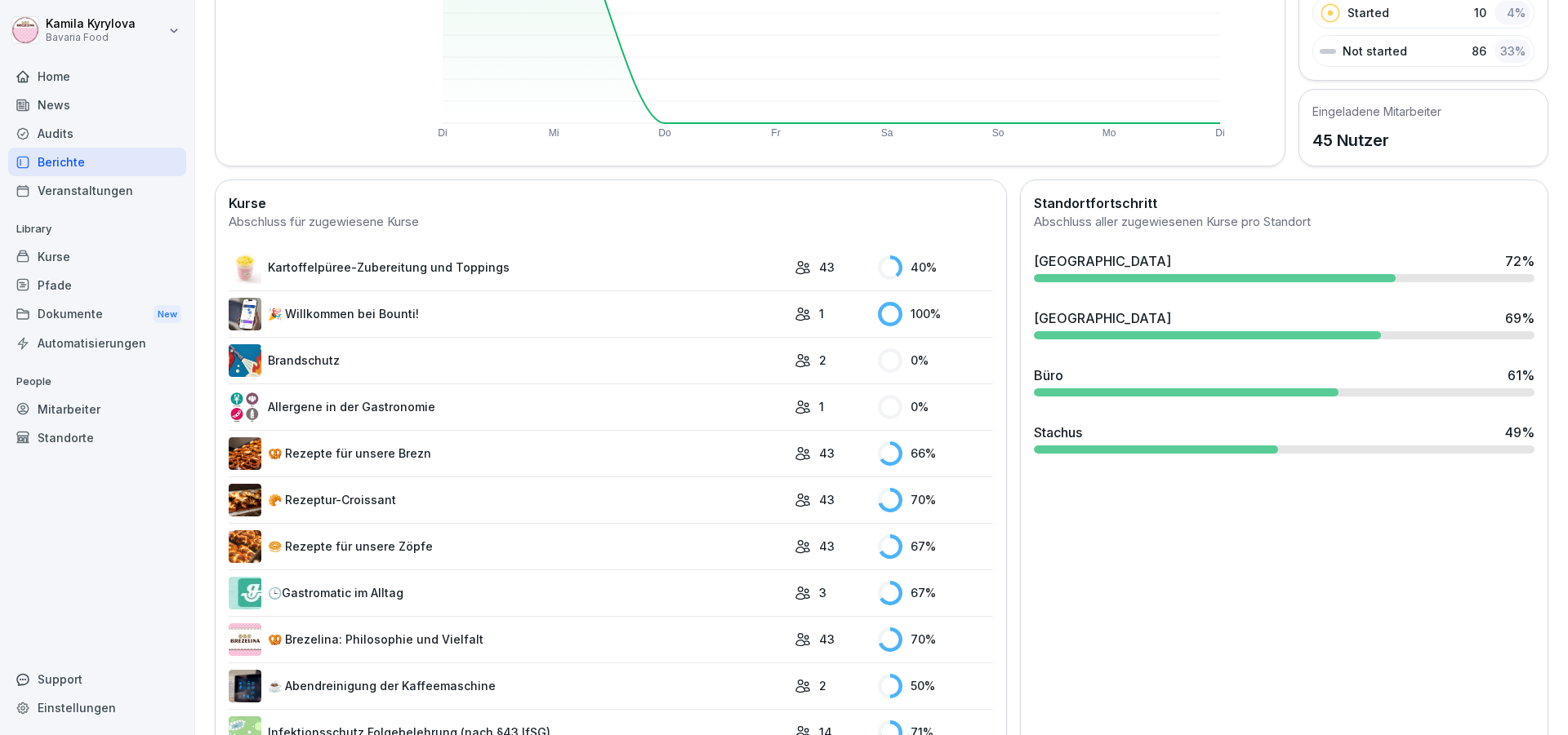
click at [342, 546] on link "🥯 Rezepte für unsere Zöpfe" at bounding box center [507, 547] width 558 height 33
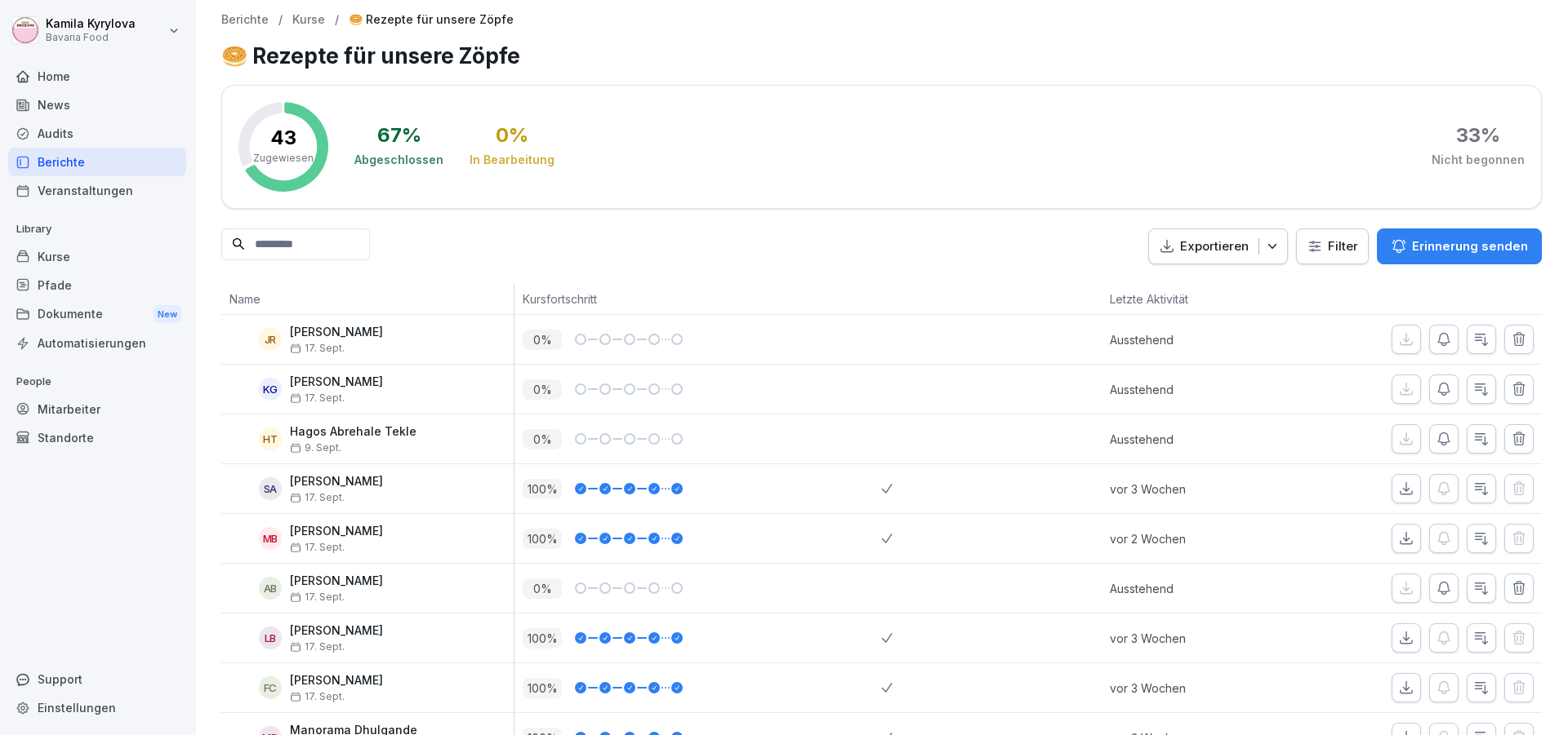
click at [59, 166] on div "Berichte" at bounding box center [96, 161] width 178 height 28
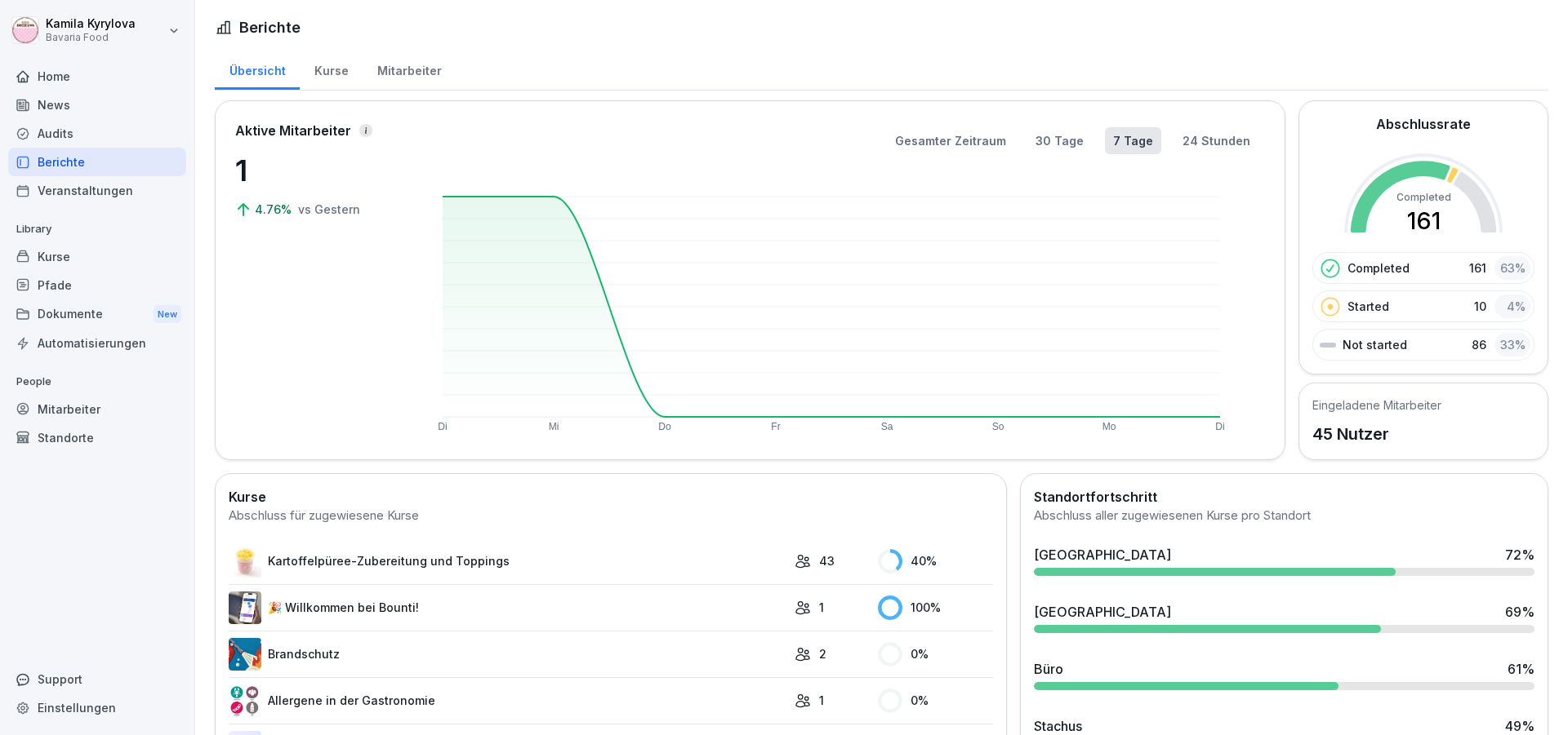
click at [404, 64] on div "Mitarbeiter" at bounding box center [409, 69] width 93 height 42
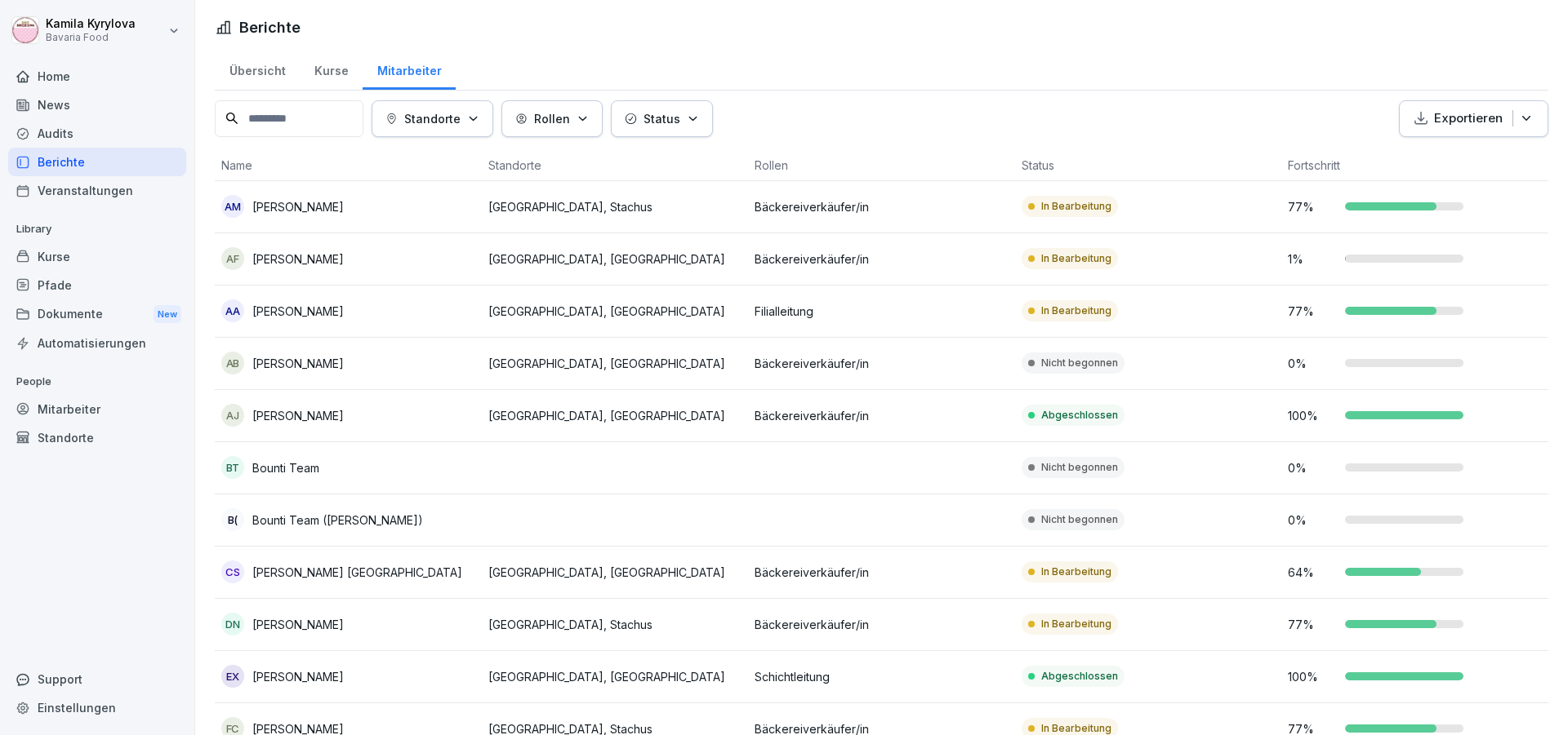
click at [289, 120] on input at bounding box center [289, 118] width 149 height 37
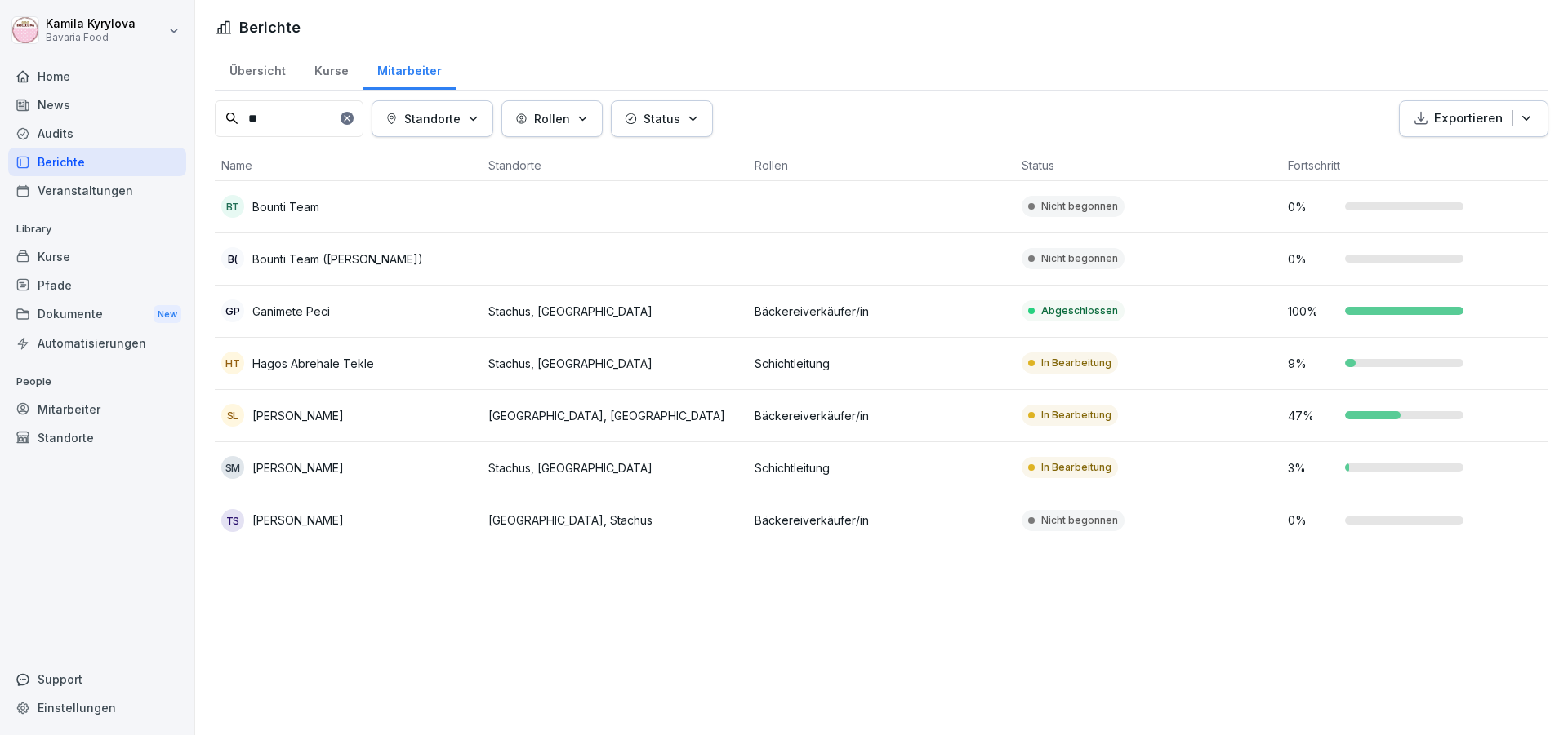
type input "**"
